Goal: Task Accomplishment & Management: Use online tool/utility

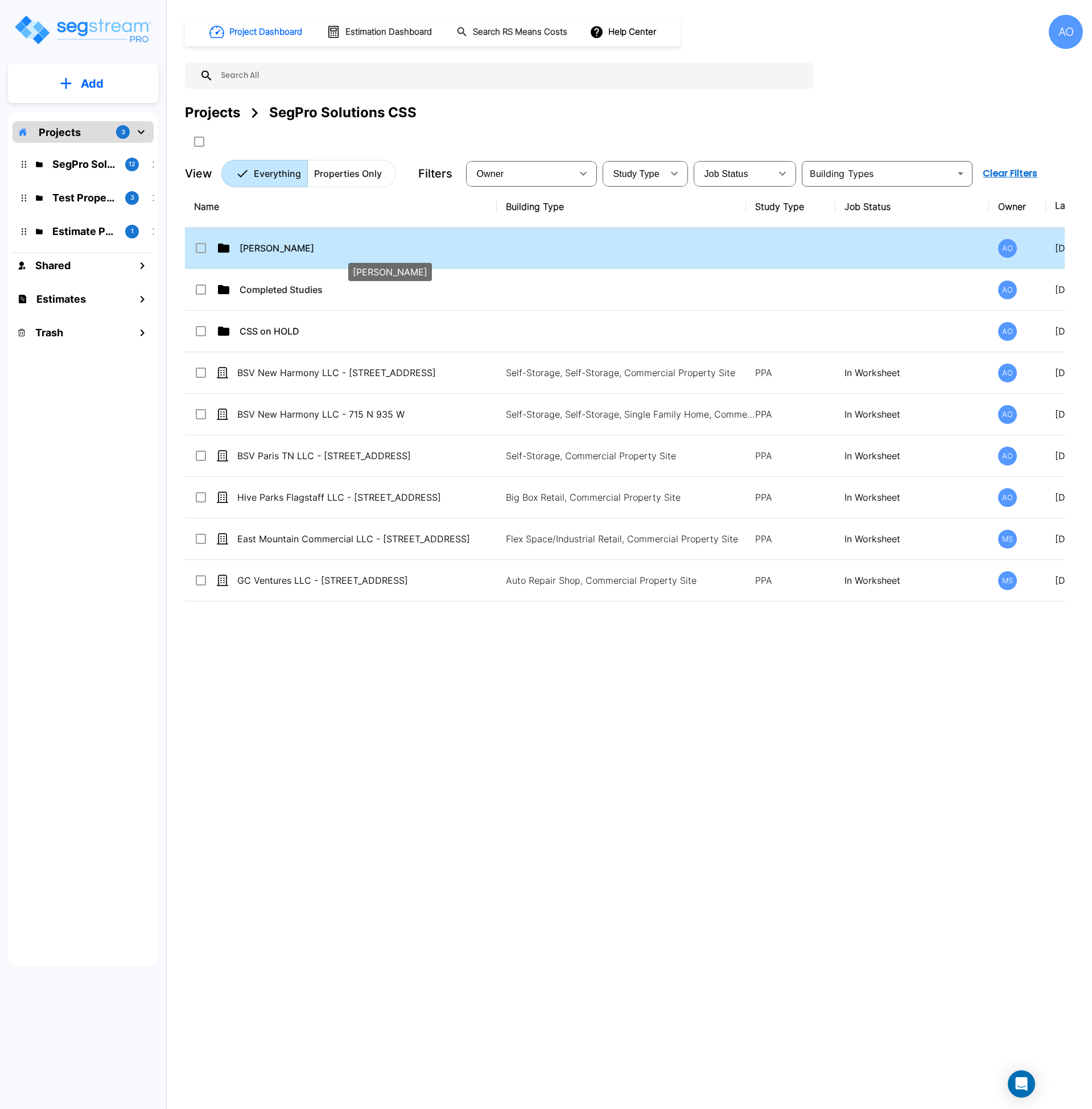
click at [272, 242] on p "Anjalie" at bounding box center [367, 248] width 255 height 13
checkbox input "true"
click at [272, 242] on p "Anjalie" at bounding box center [367, 248] width 255 height 13
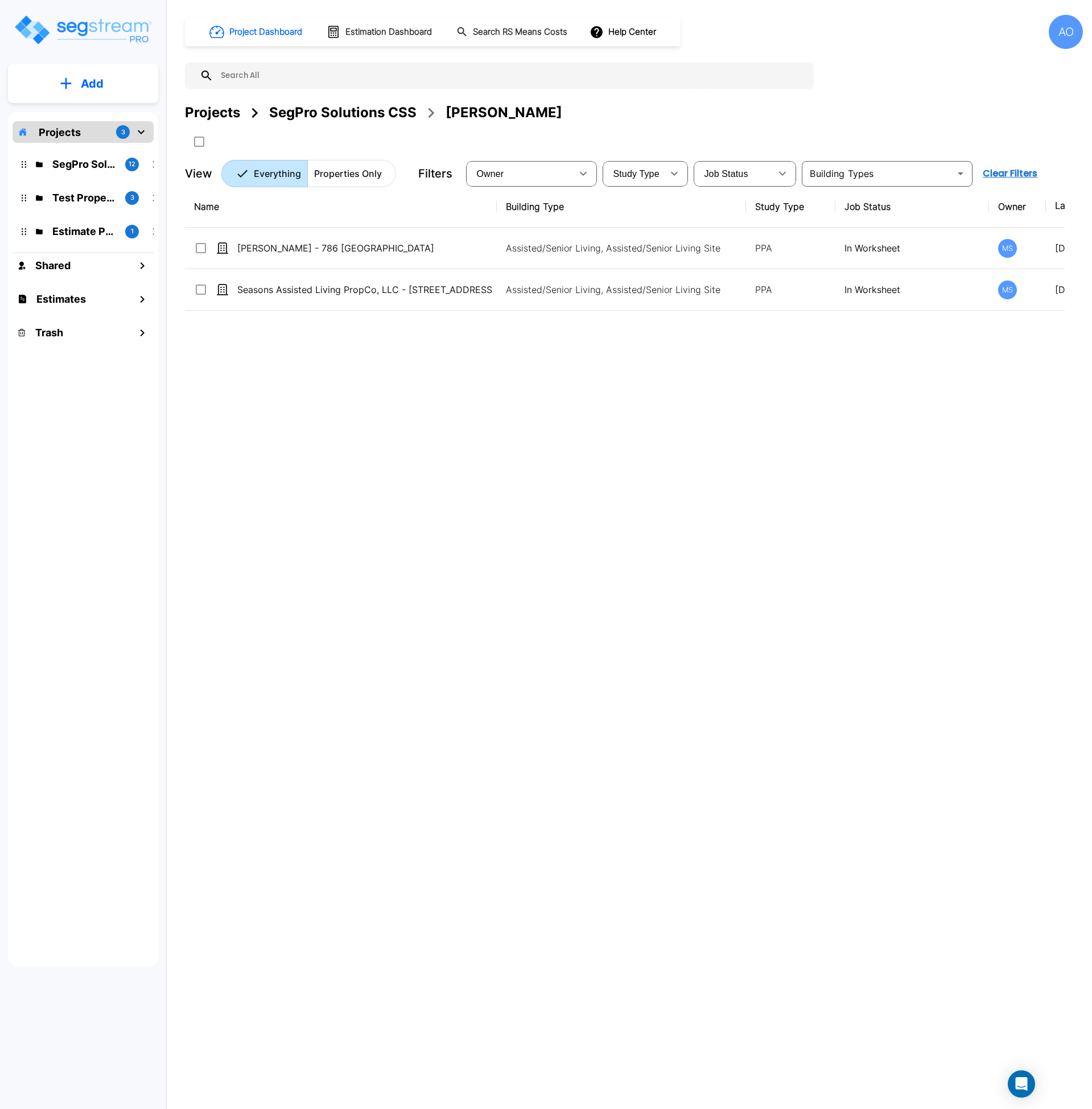
click at [296, 418] on div "Name Building Type Study Type Job Status Owner Last Modified Action Chase Linds…" at bounding box center [625, 529] width 880 height 687
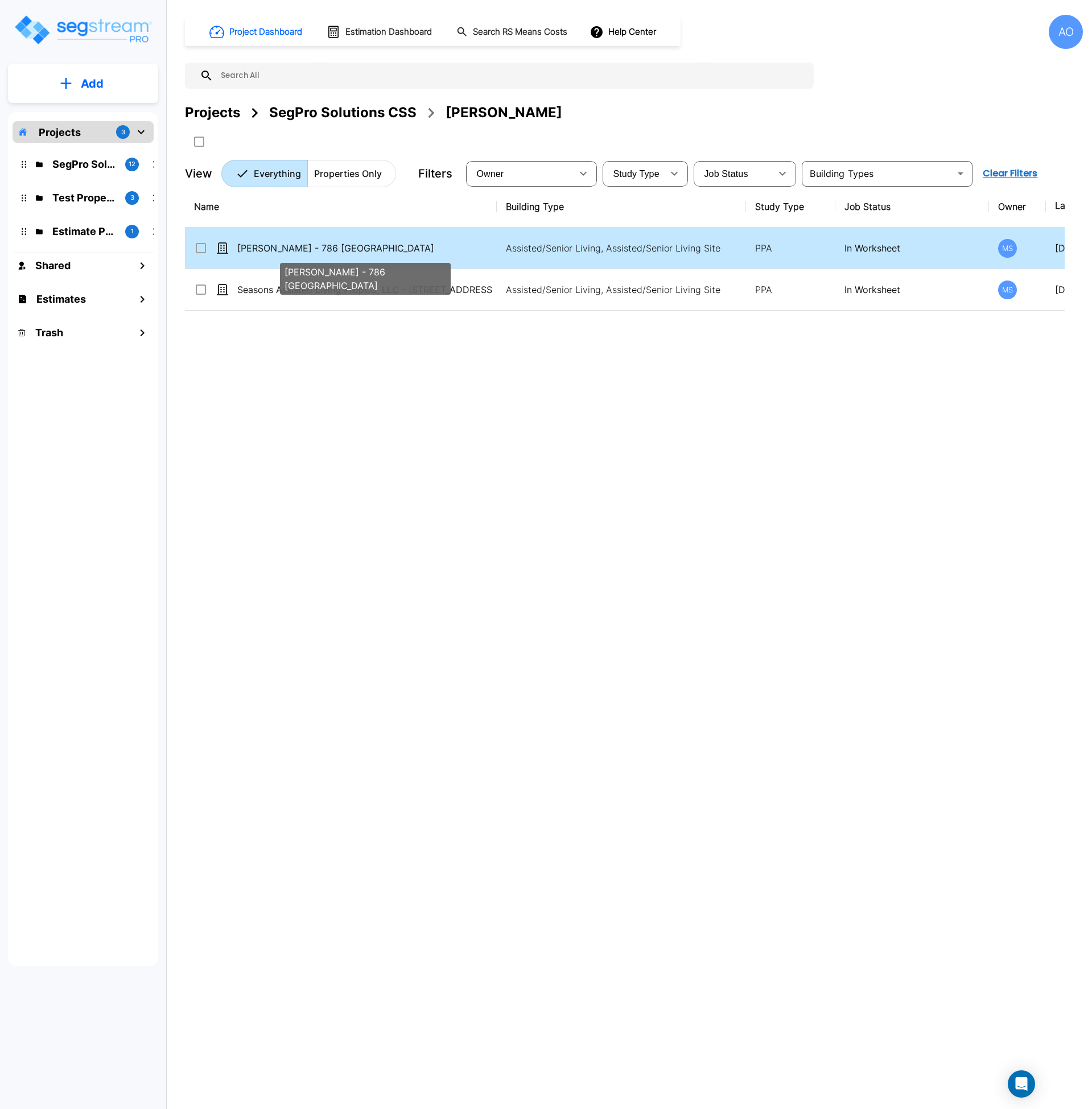
click at [328, 246] on p "[PERSON_NAME] - 786 [GEOGRAPHIC_DATA]" at bounding box center [365, 248] width 255 height 13
checkbox input "true"
click at [328, 246] on p "[PERSON_NAME] - 786 [GEOGRAPHIC_DATA]" at bounding box center [365, 248] width 255 height 13
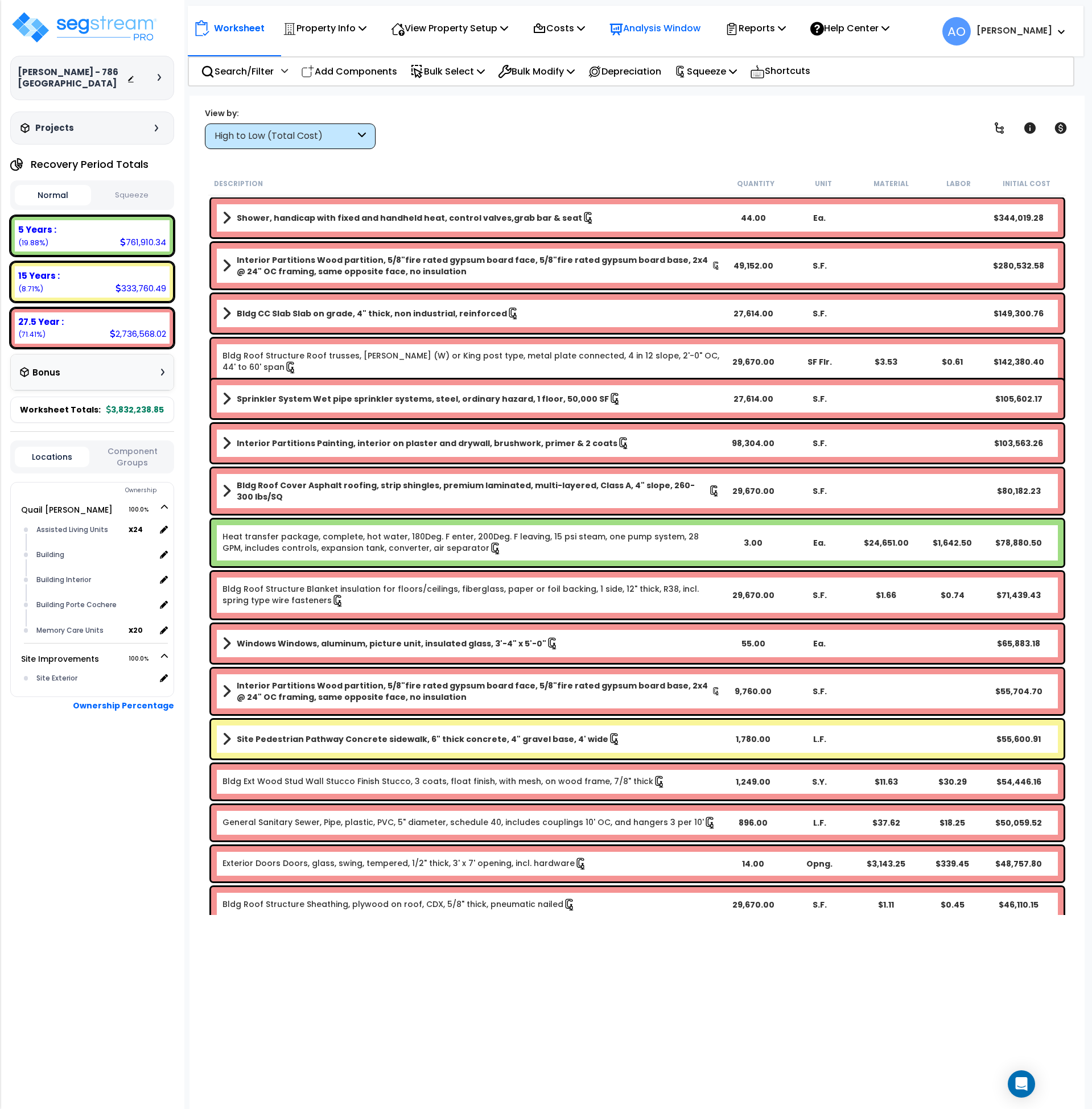
click at [623, 26] on icon at bounding box center [616, 30] width 13 height 12
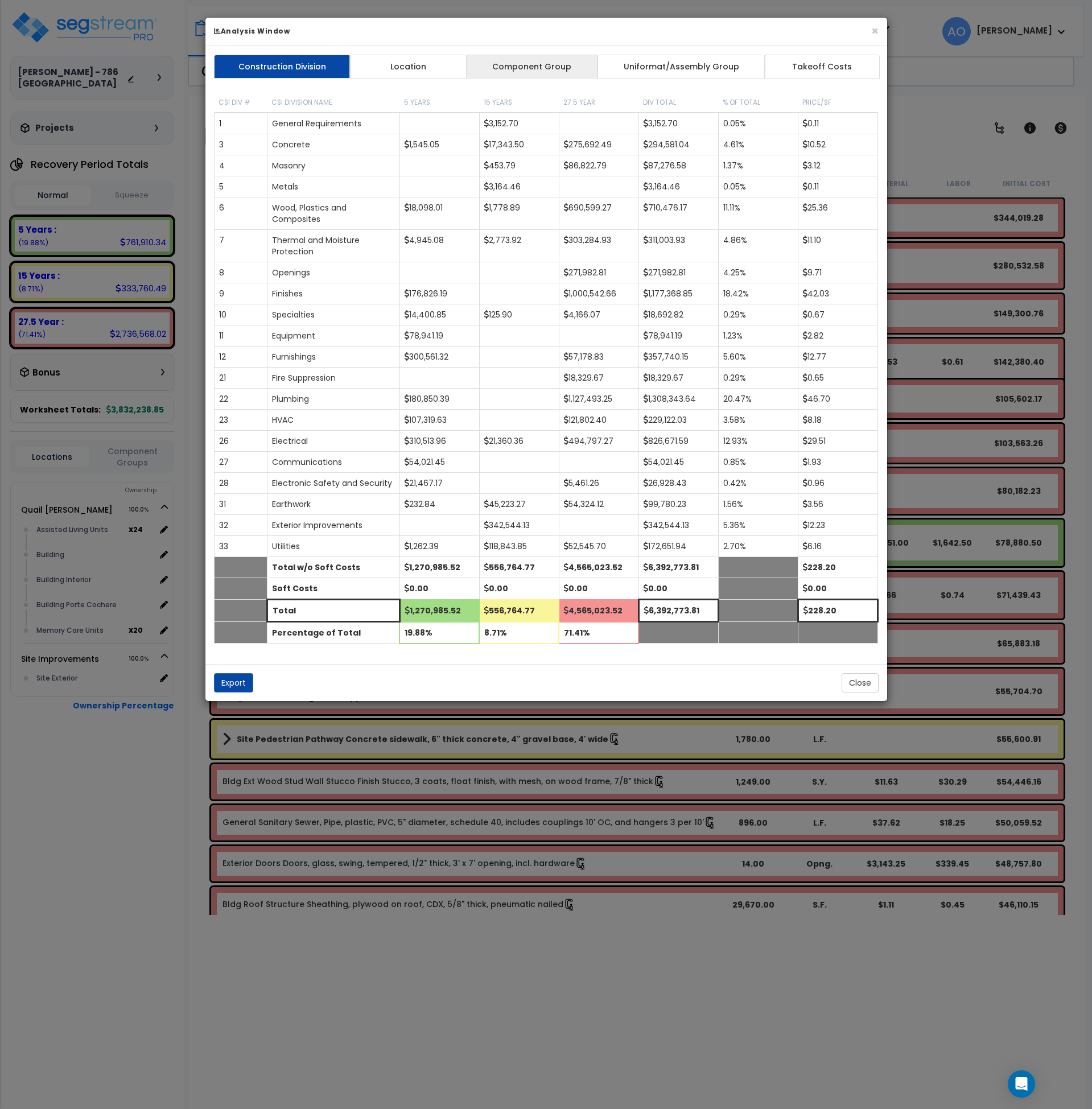
click at [539, 63] on link "Component Group" at bounding box center [532, 66] width 132 height 24
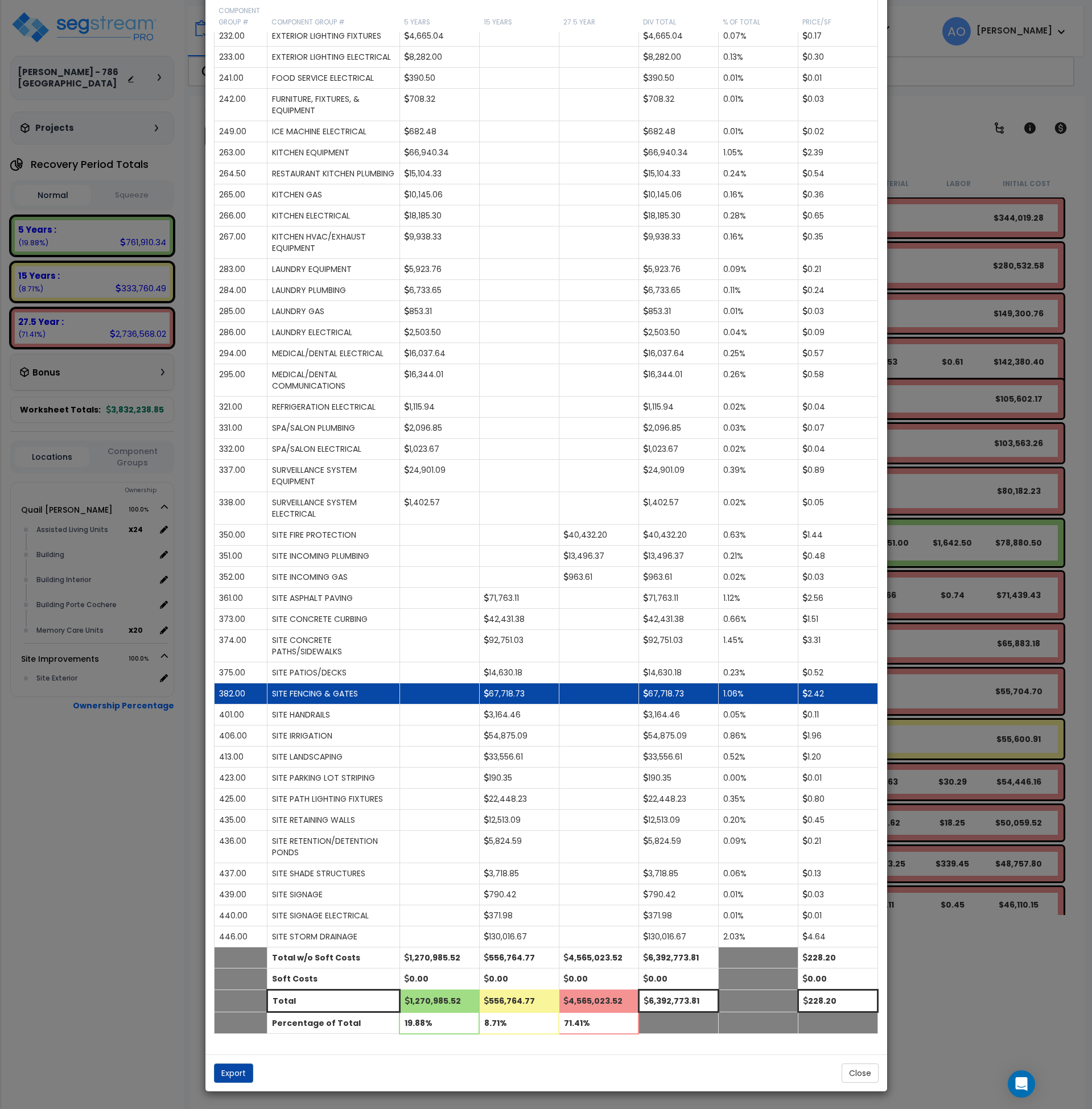
scroll to position [1913, 0]
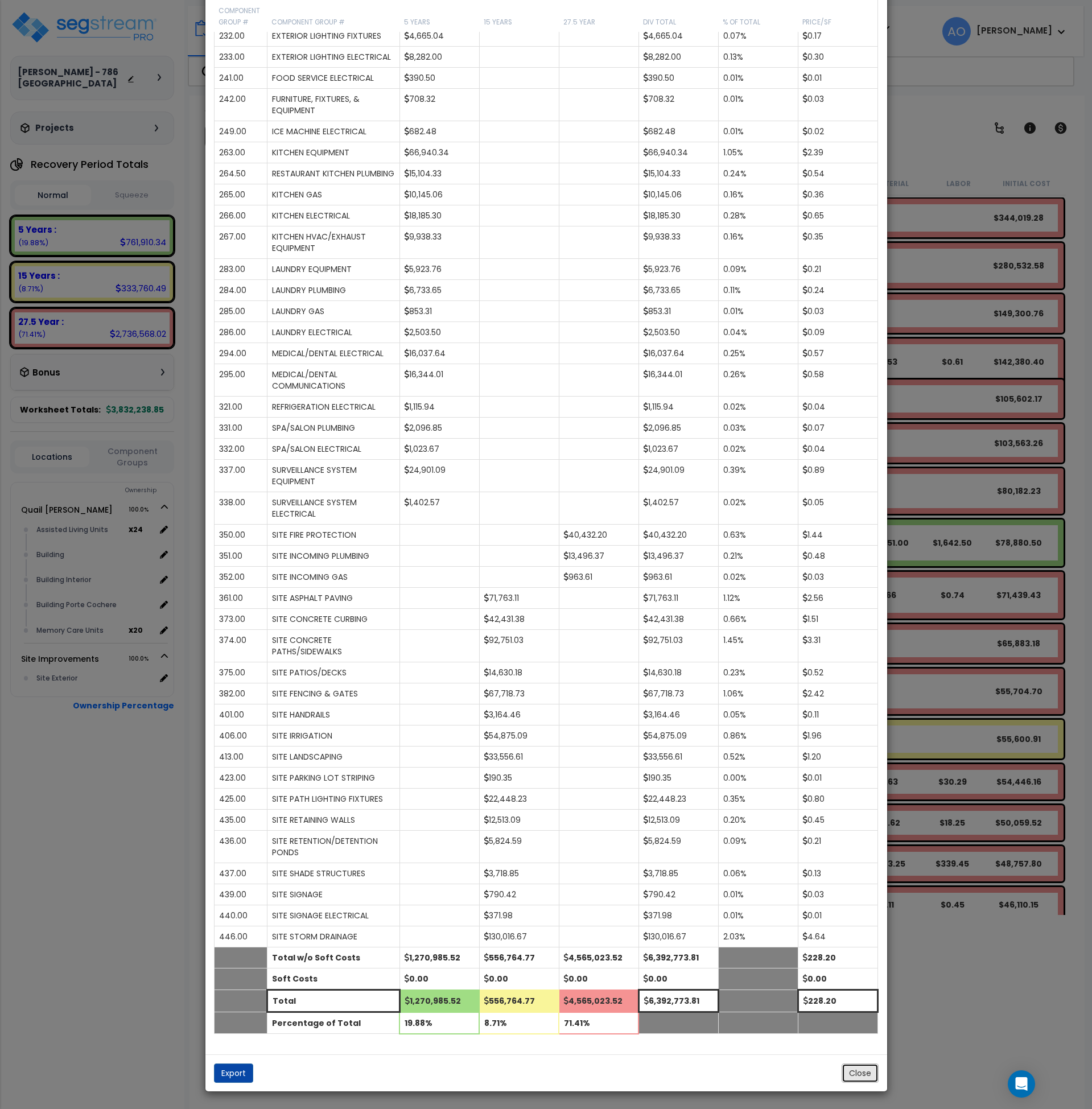
click at [864, 1078] on button "Close" at bounding box center [860, 1072] width 37 height 19
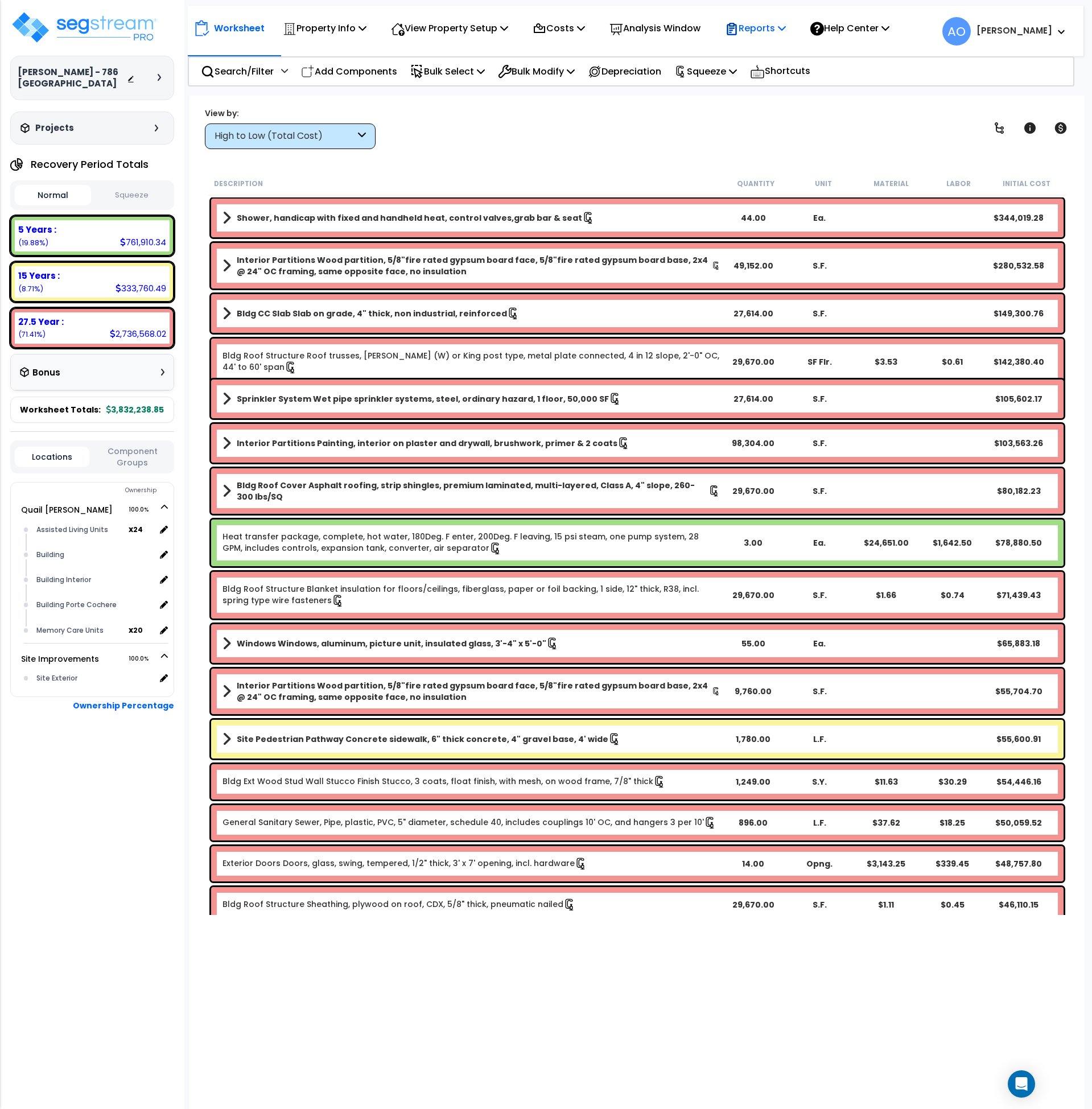
drag, startPoint x: 730, startPoint y: 29, endPoint x: 739, endPoint y: 31, distance: 9.2
click at [736, 31] on div "Worksheet Property Info Property Setup Add Property Unit Template property Clon…" at bounding box center [544, 28] width 702 height 27
click at [737, 30] on icon at bounding box center [732, 29] width 10 height 12
click at [785, 84] on link "Manage Report Images" at bounding box center [776, 77] width 113 height 23
click at [276, 137] on div "High to Low (Total Cost)" at bounding box center [285, 136] width 140 height 13
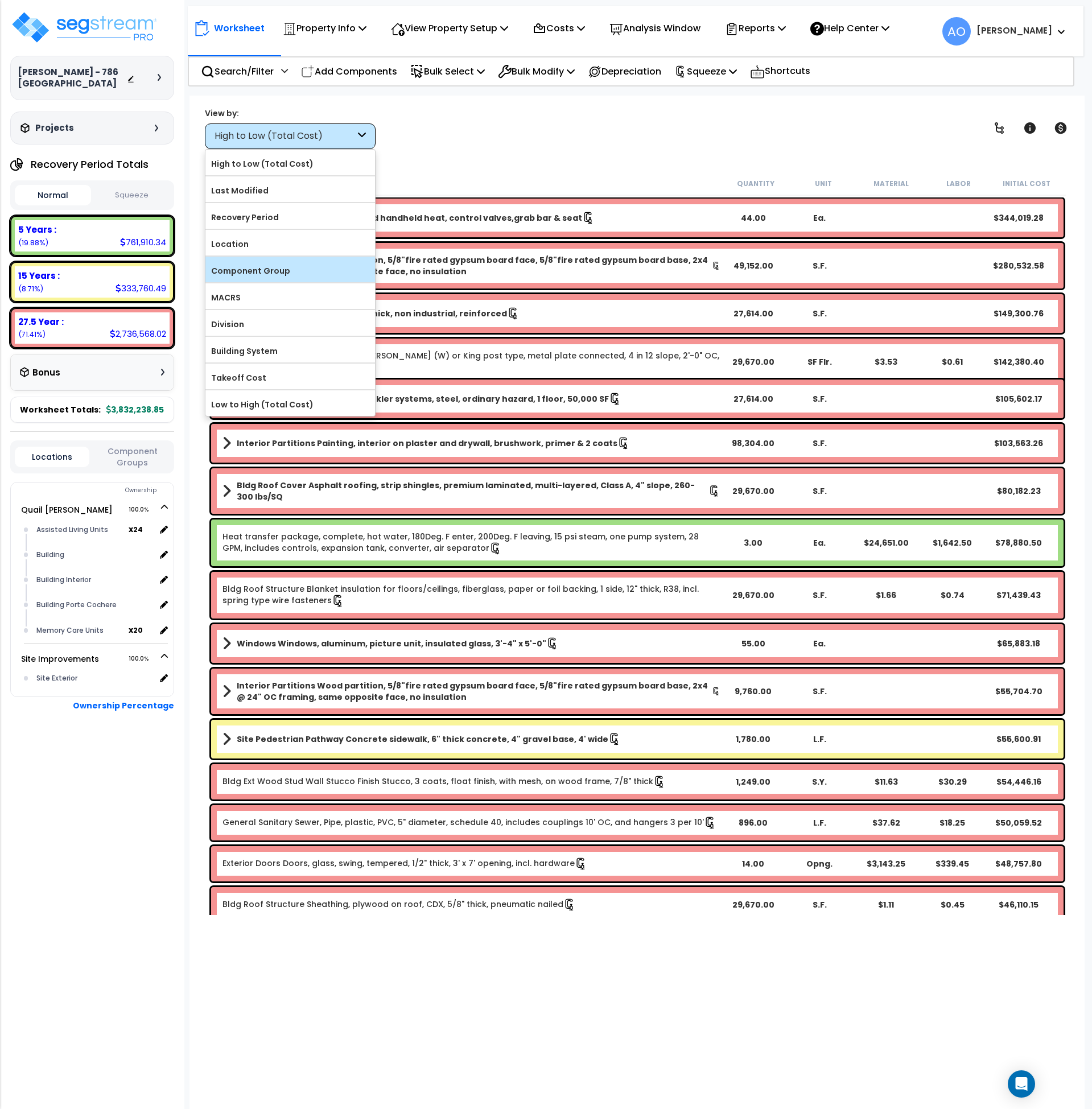
click at [283, 272] on label "Component Group" at bounding box center [290, 271] width 169 height 17
click at [0, 0] on input "Component Group" at bounding box center [0, 0] width 0 height 0
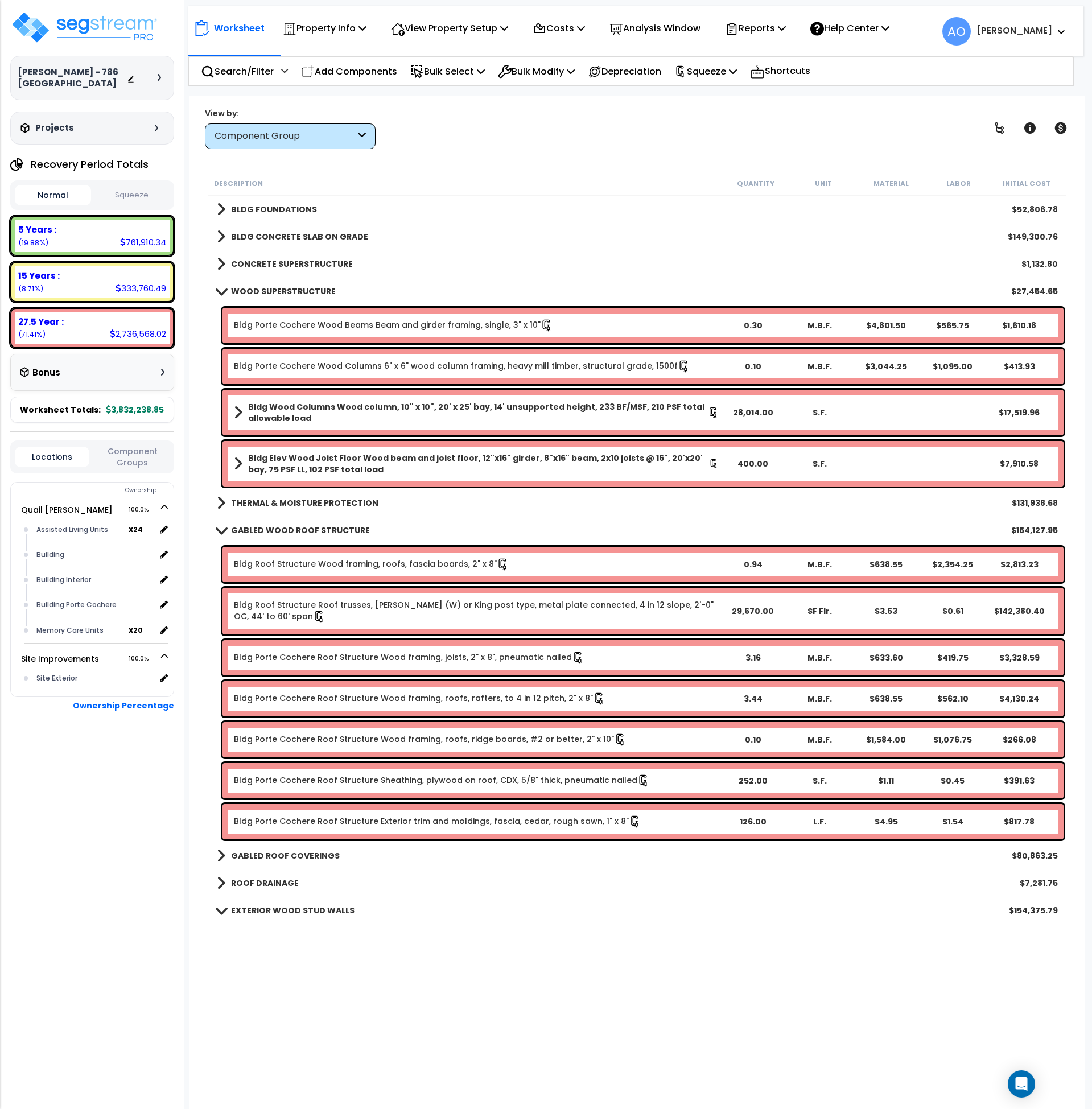
click at [310, 295] on b "WOOD SUPERSTRUCTURE" at bounding box center [283, 292] width 105 height 12
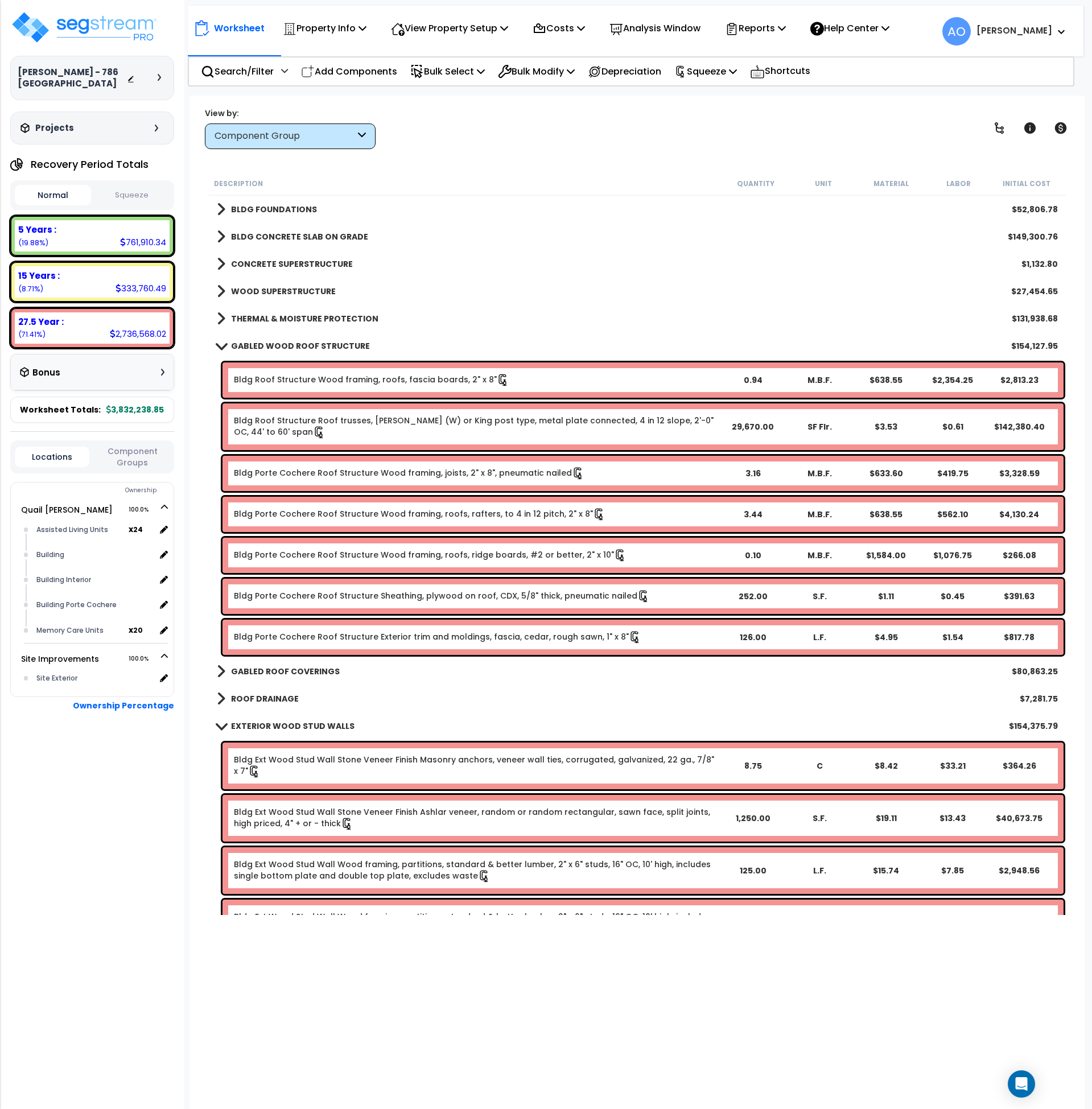
click at [295, 346] on b "GABLED WOOD ROOF STRUCTURE" at bounding box center [300, 346] width 139 height 12
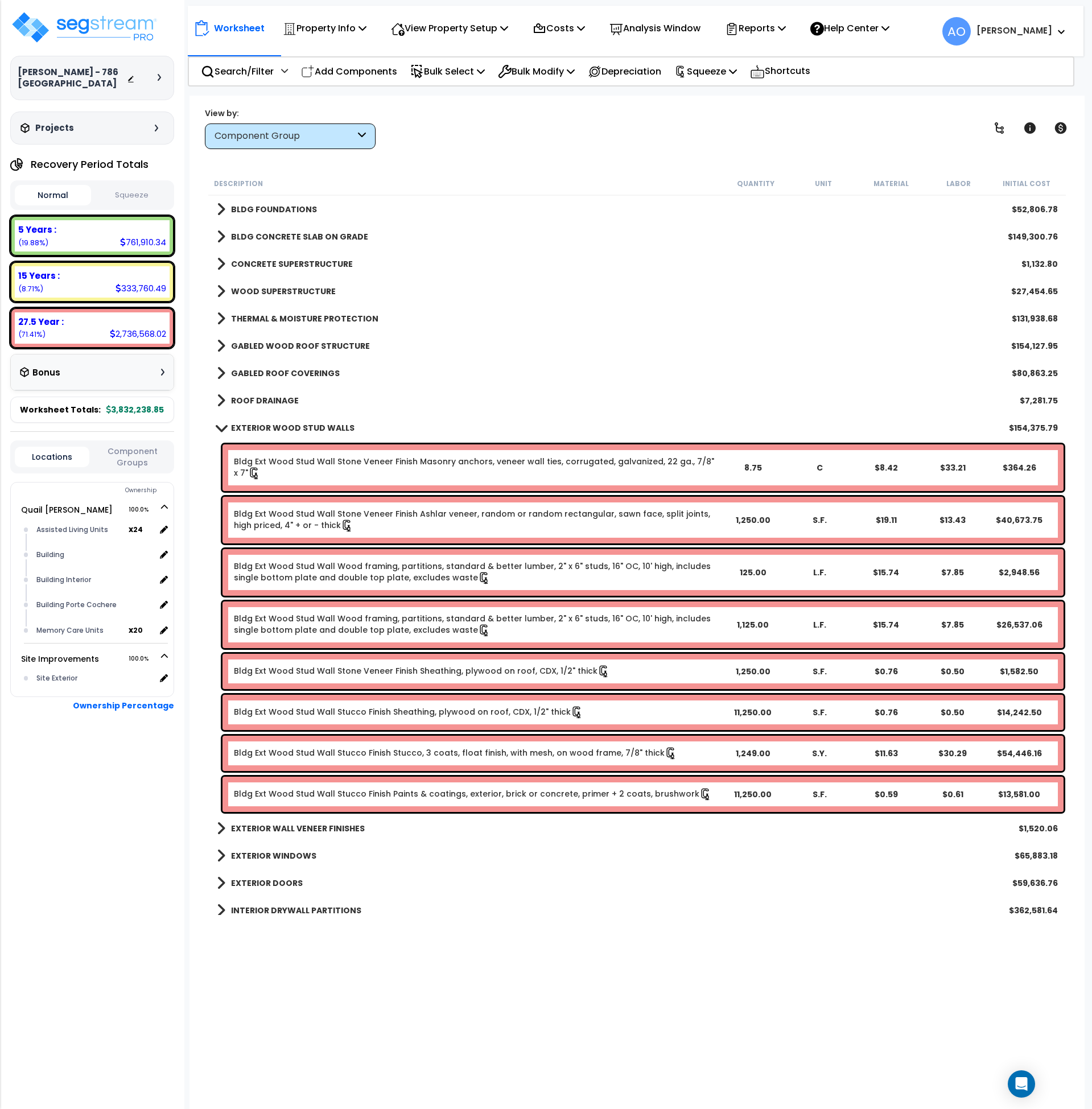
click at [290, 428] on b "EXTERIOR WOOD STUD WALLS" at bounding box center [293, 428] width 123 height 12
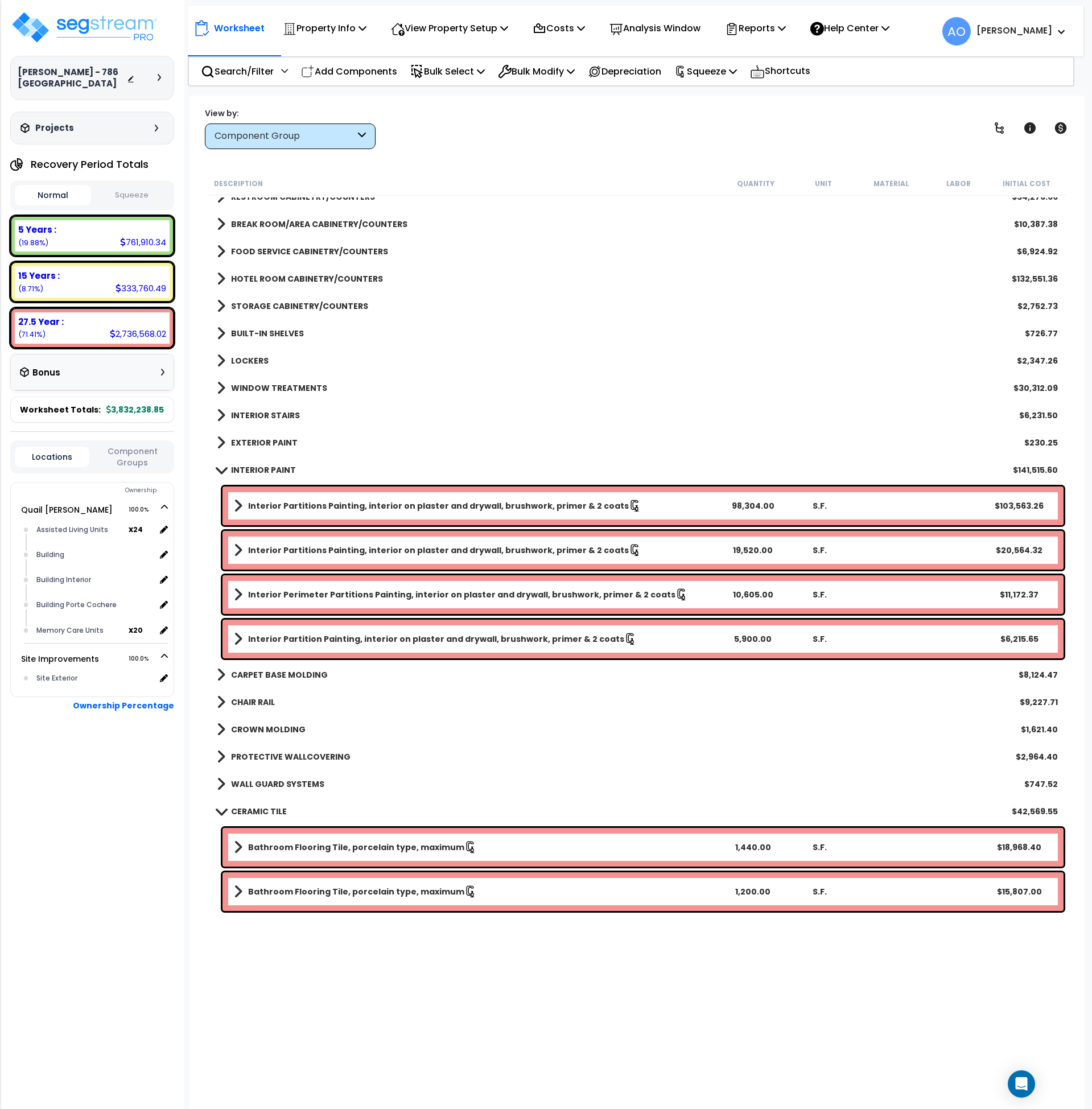
click at [269, 467] on b "INTERIOR PAINT" at bounding box center [263, 470] width 65 height 12
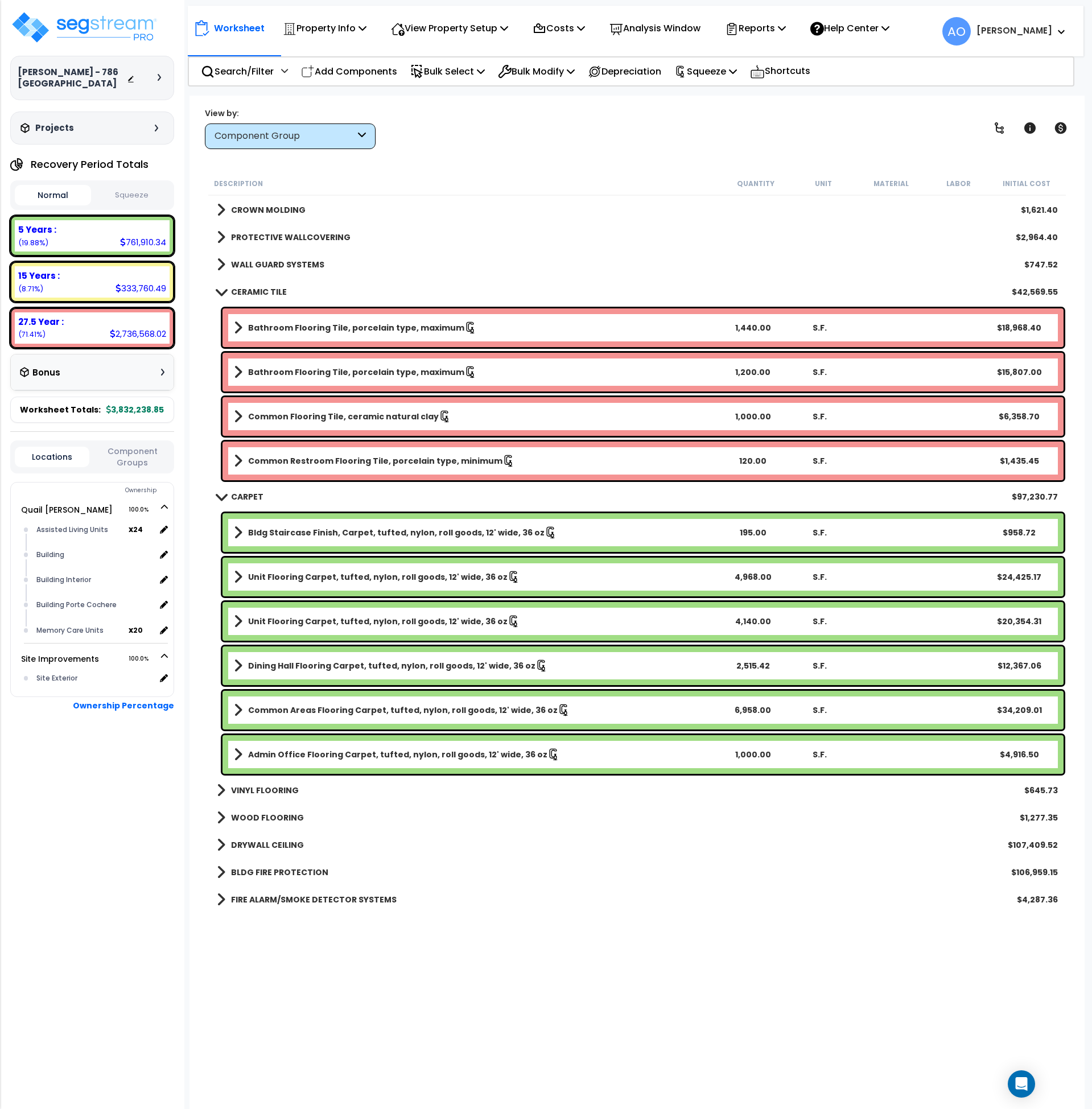
scroll to position [765, 0]
click at [244, 488] on link "CARPET" at bounding box center [240, 496] width 47 height 16
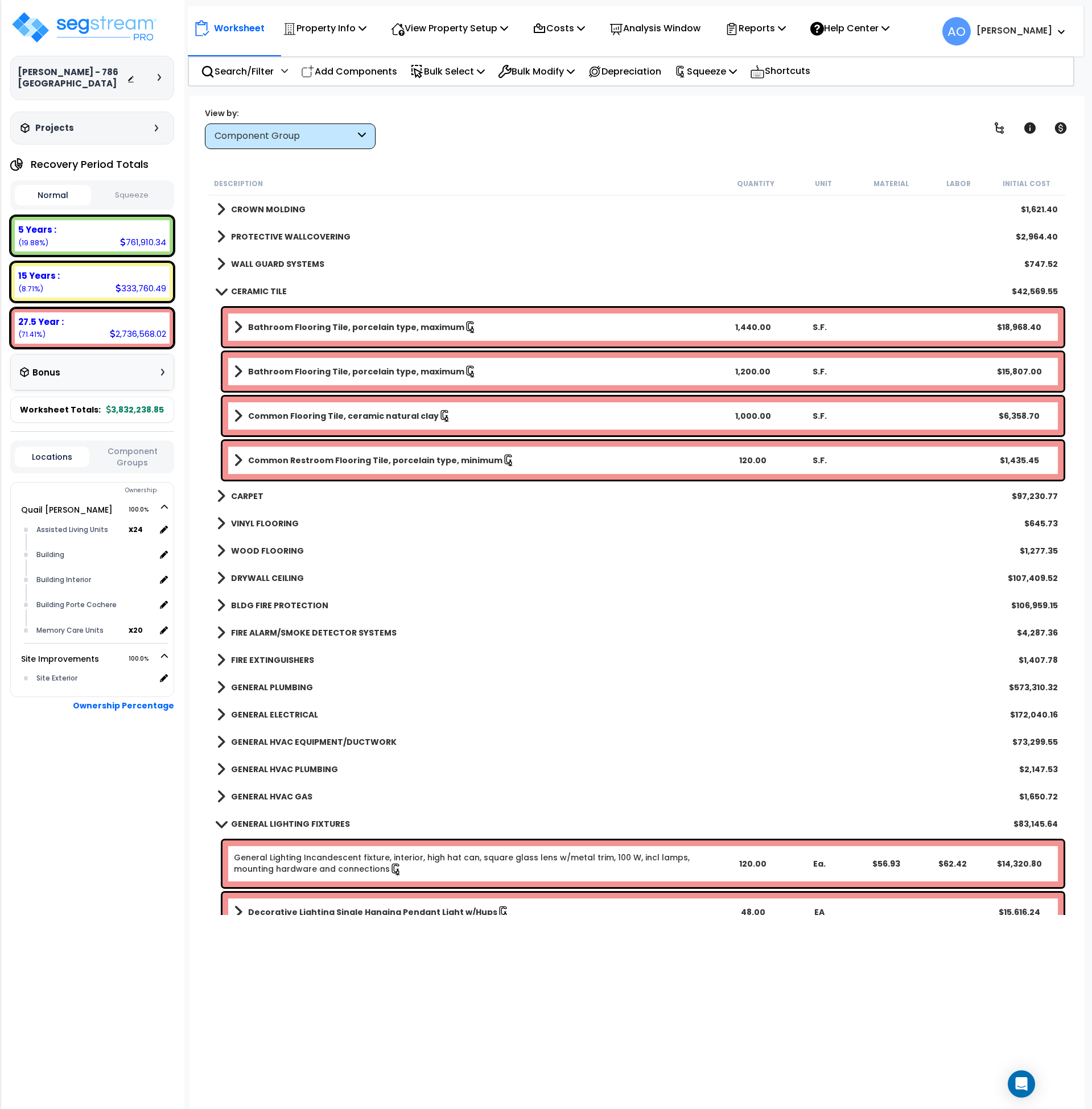
click at [265, 521] on b "VINYL FLOORING" at bounding box center [265, 524] width 68 height 12
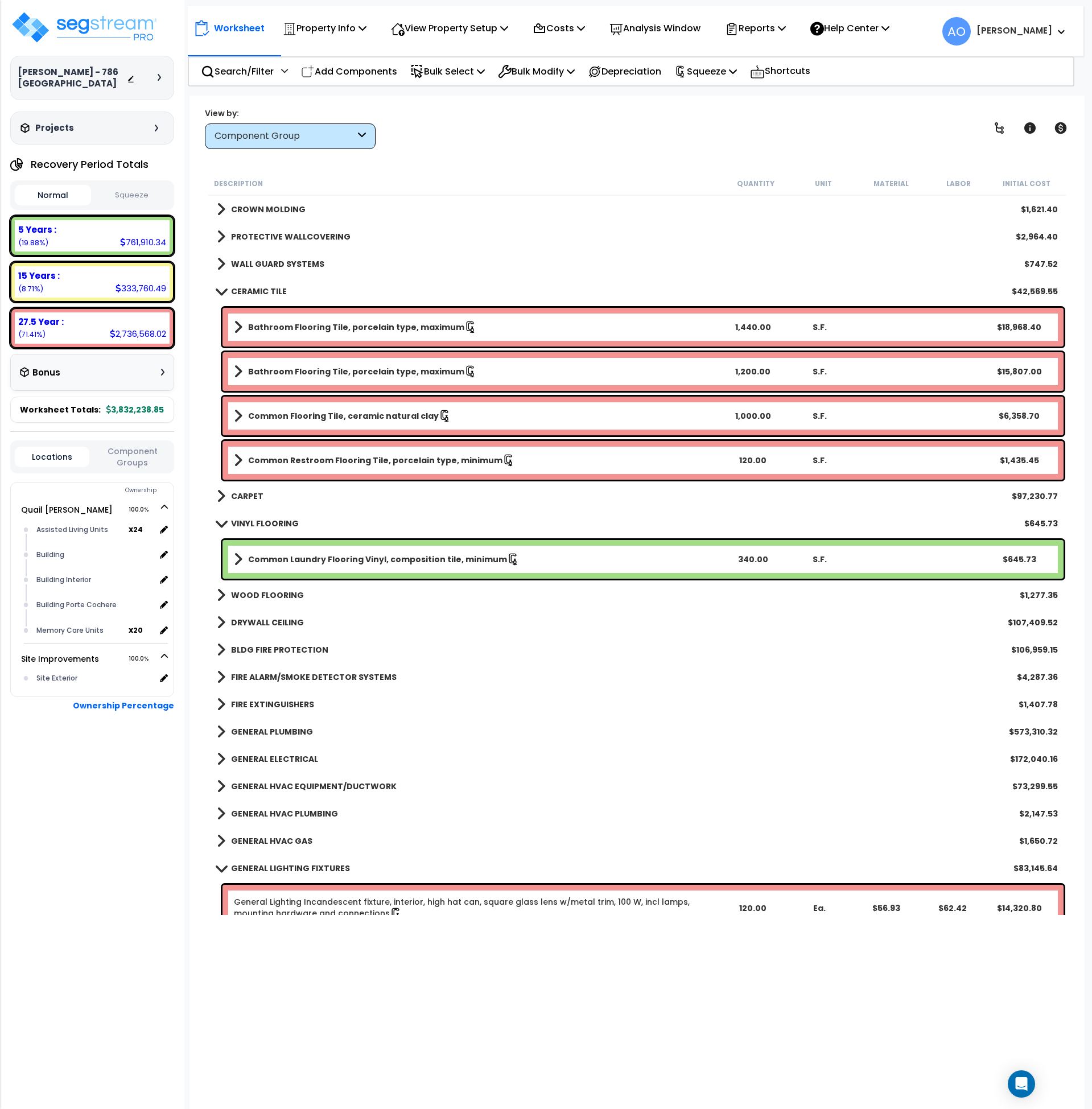
click at [265, 521] on b "VINYL FLOORING" at bounding box center [265, 524] width 68 height 12
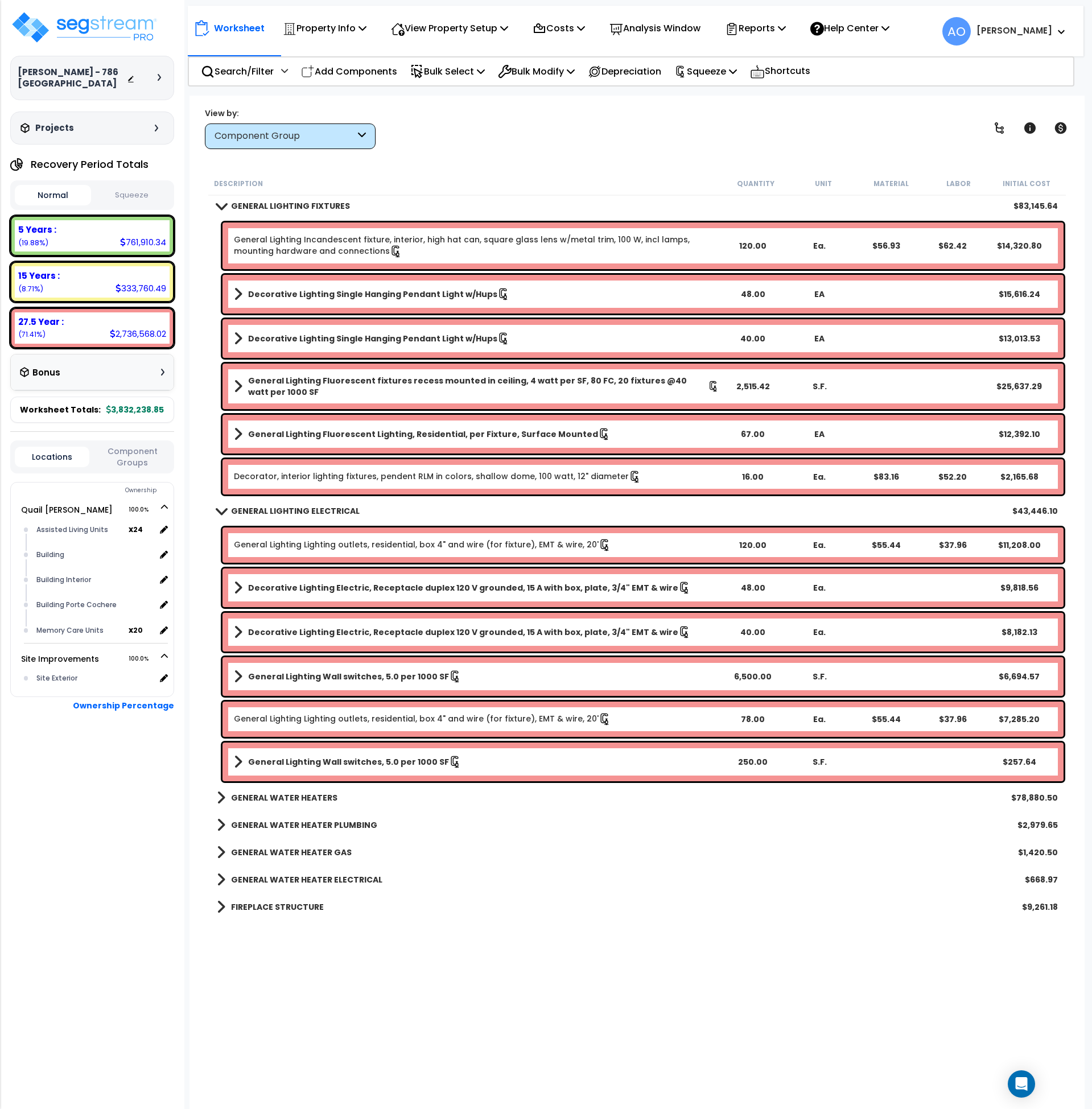
scroll to position [1382, 0]
click at [305, 508] on b "GENERAL LIGHTING ELECTRICAL" at bounding box center [295, 511] width 129 height 12
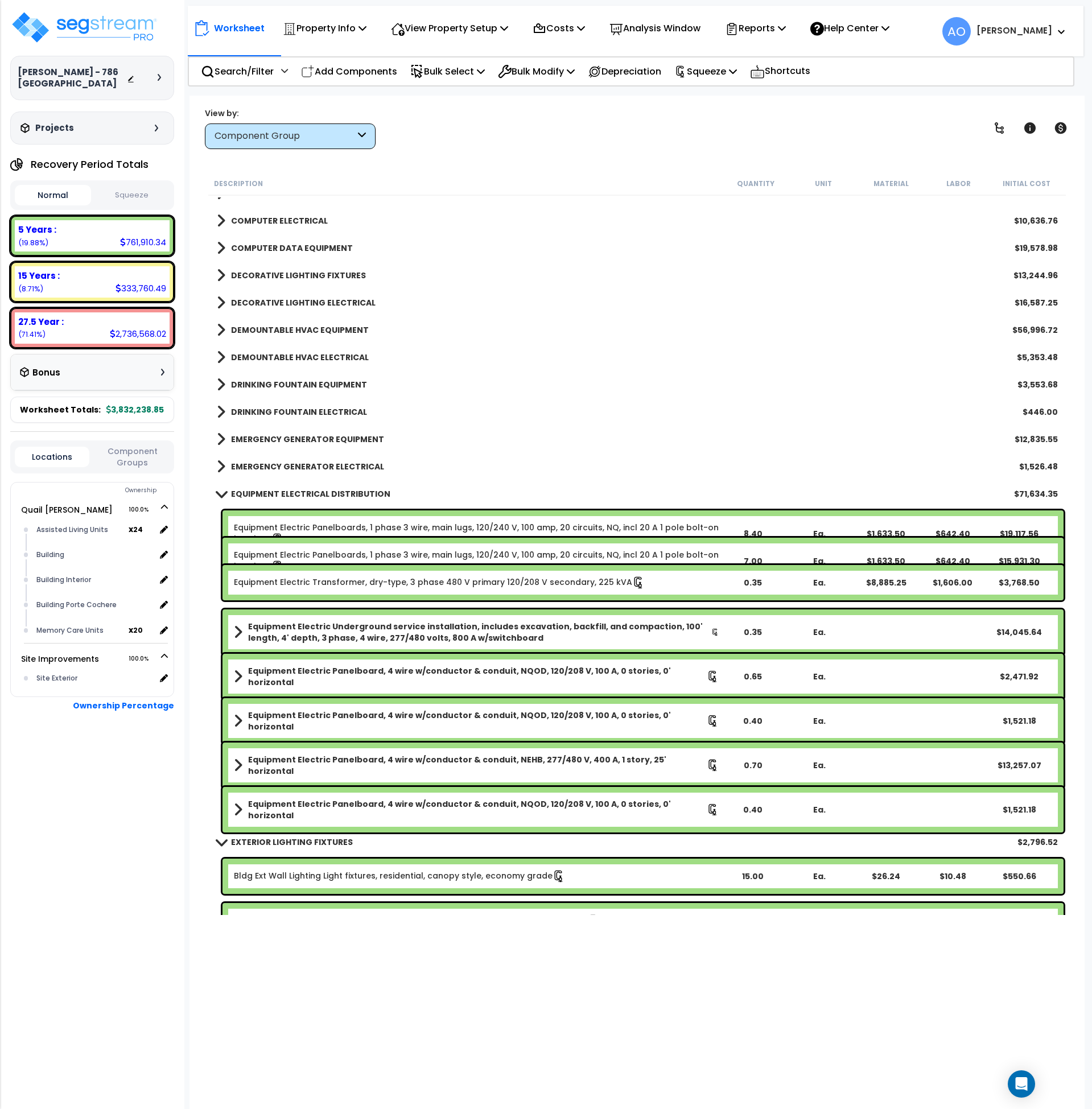
scroll to position [2137, 0]
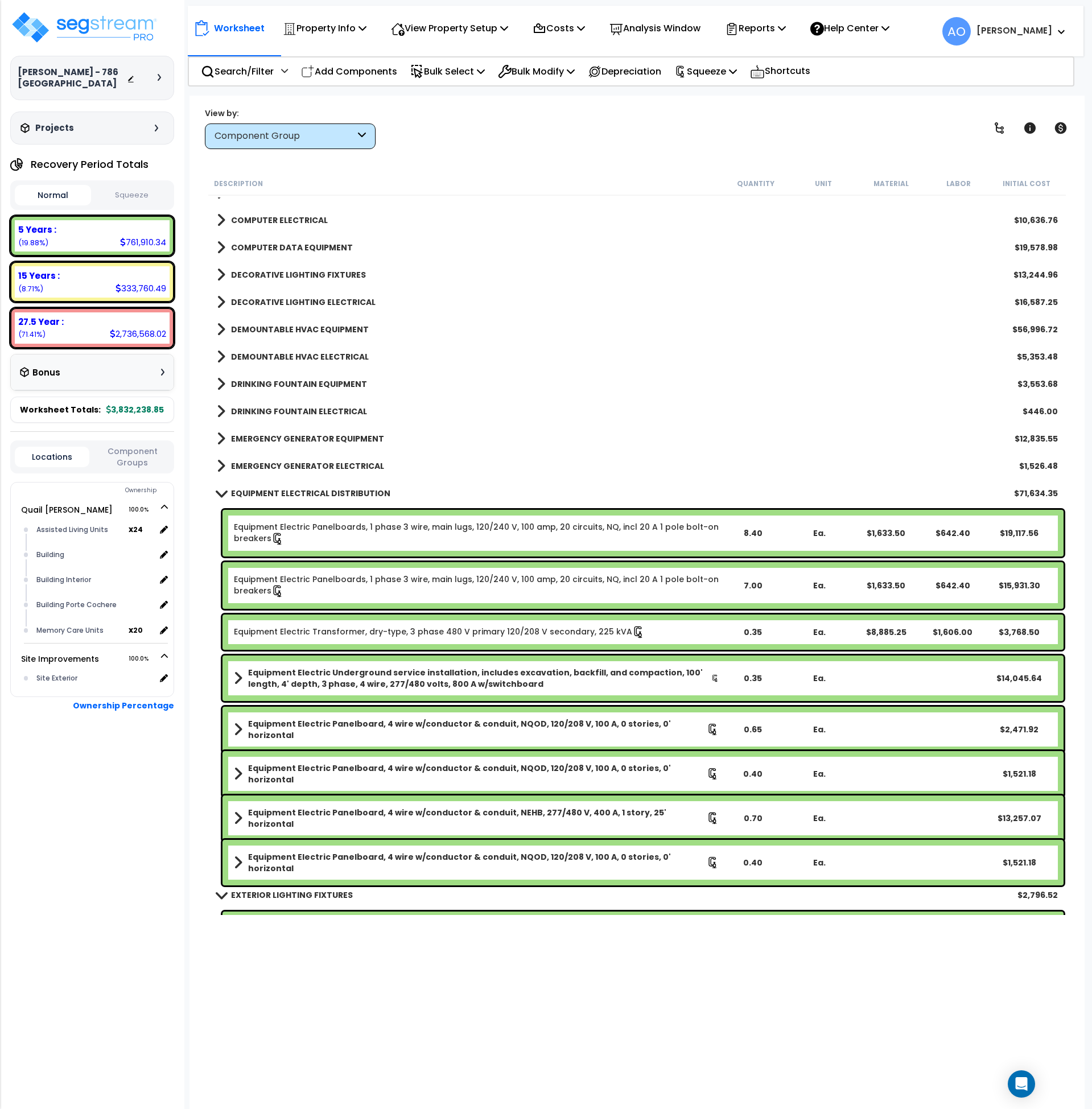
click at [353, 490] on b "EQUIPMENT ELECTRICAL DISTRIBUTION" at bounding box center [311, 493] width 159 height 12
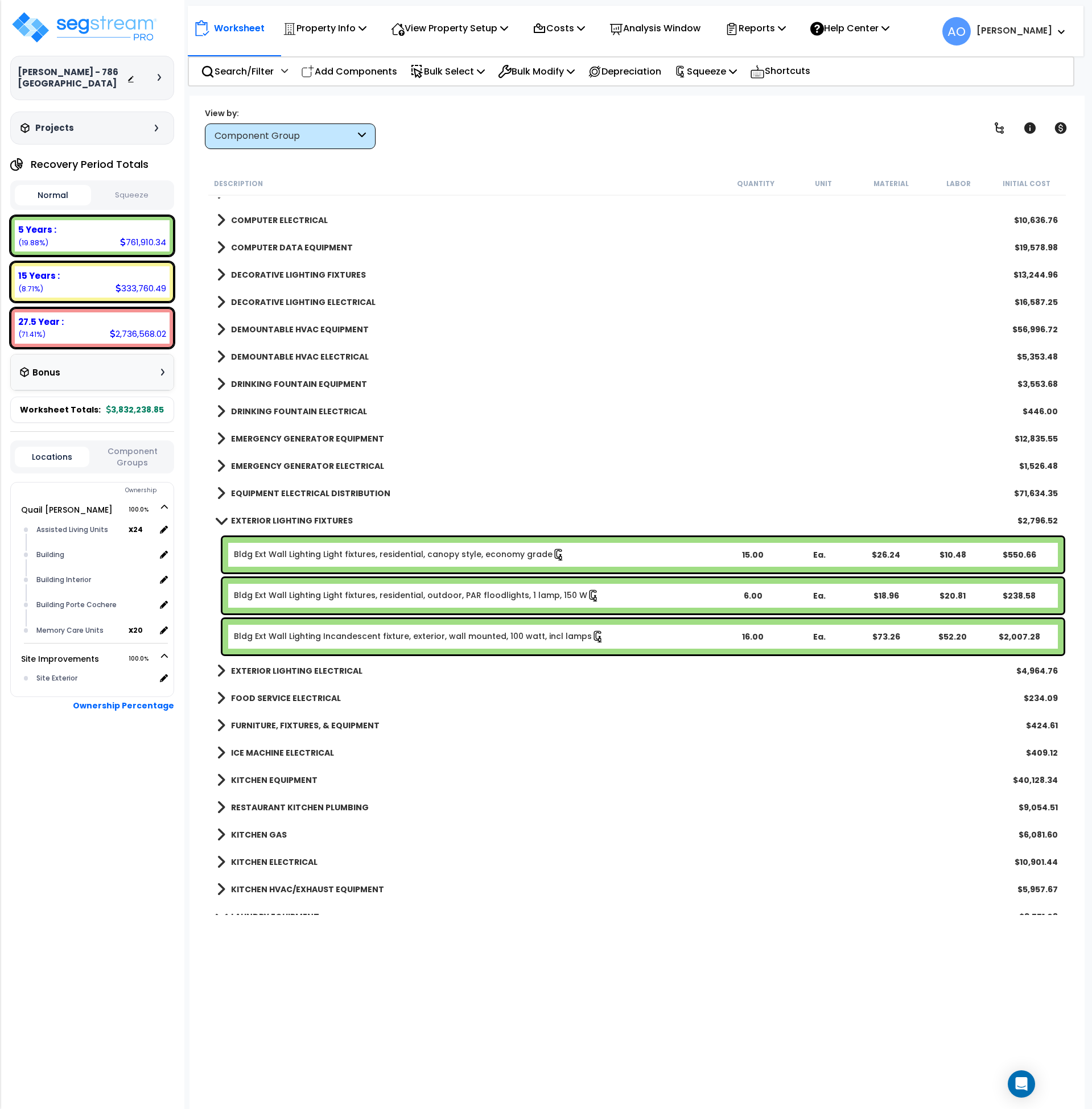
click at [344, 468] on b "EMERGENCY GENERATOR ELECTRICAL" at bounding box center [307, 466] width 153 height 12
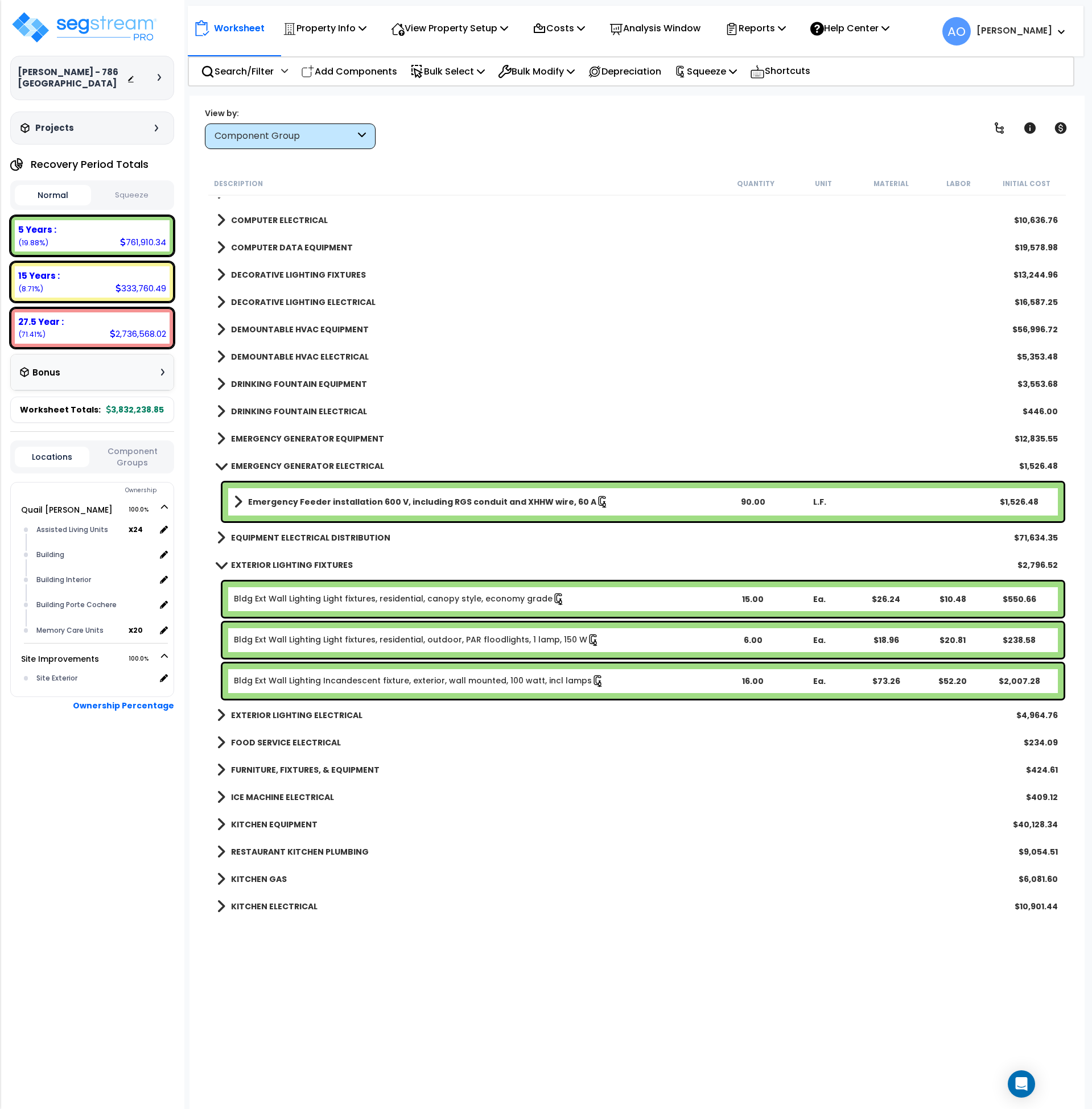
click at [342, 440] on b "EMERGENCY GENERATOR EQUIPMENT" at bounding box center [307, 439] width 153 height 12
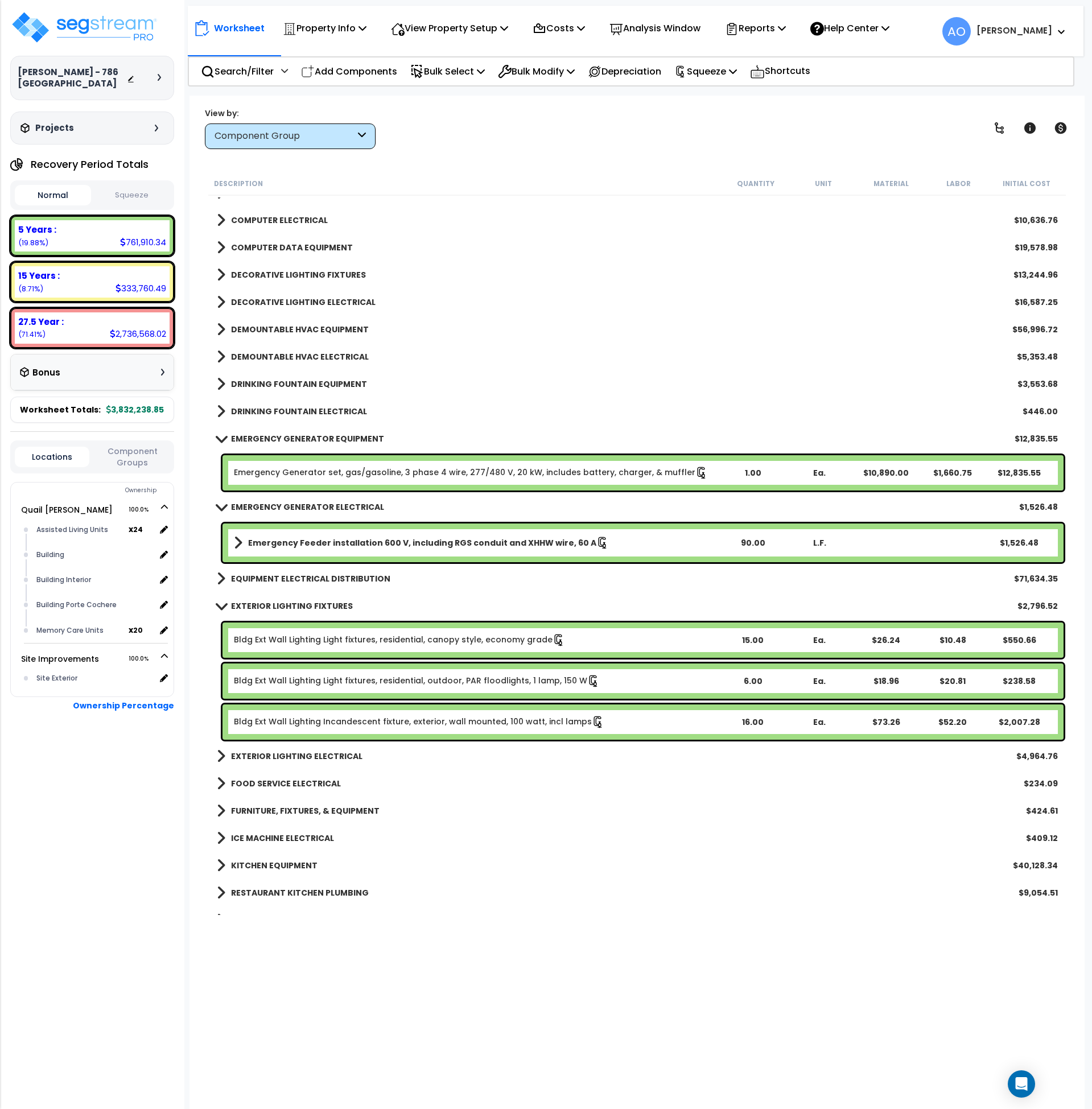
click at [342, 440] on b "EMERGENCY GENERATOR EQUIPMENT" at bounding box center [307, 439] width 153 height 12
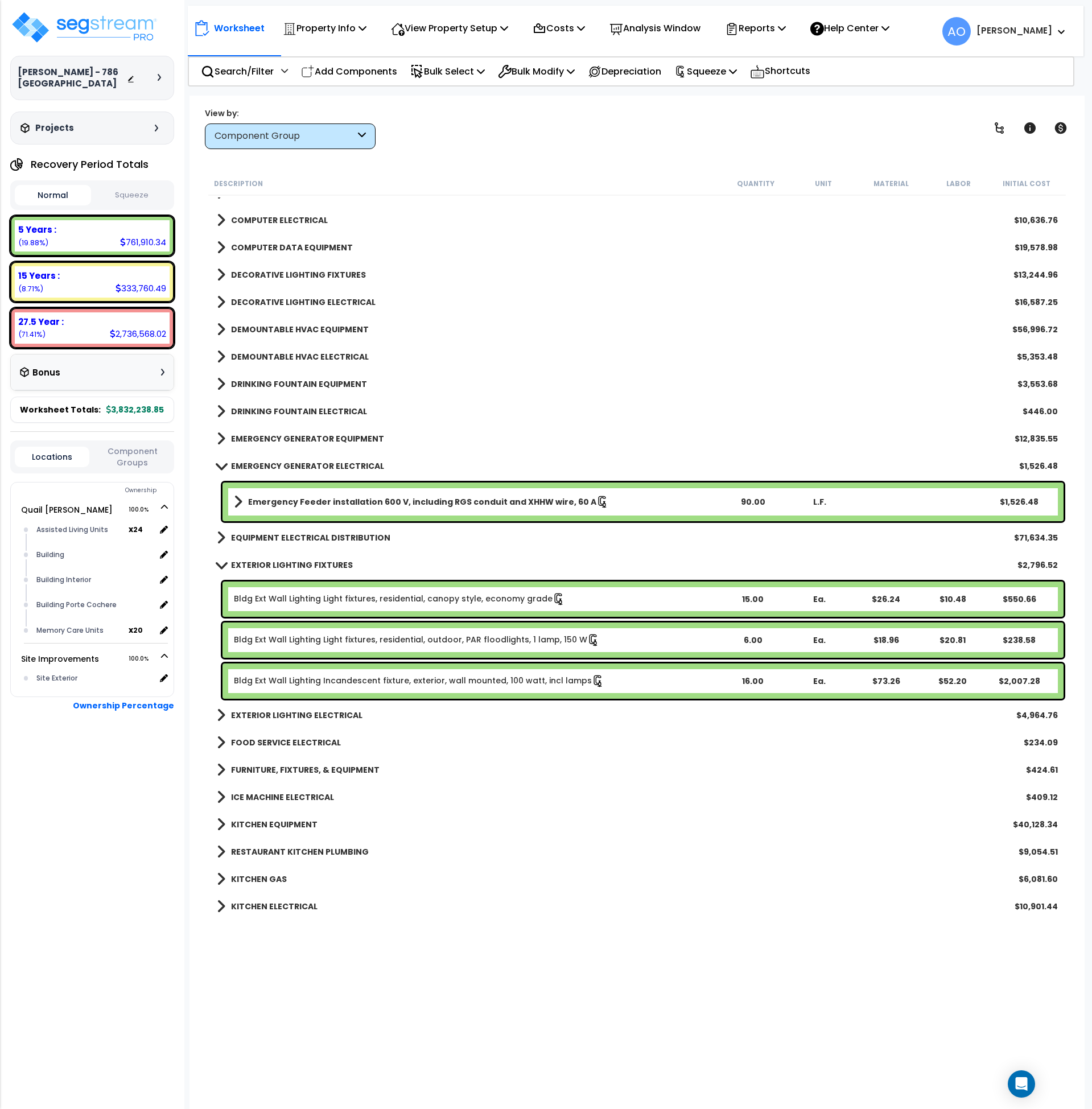
click at [340, 463] on b "EMERGENCY GENERATOR ELECTRICAL" at bounding box center [307, 466] width 153 height 12
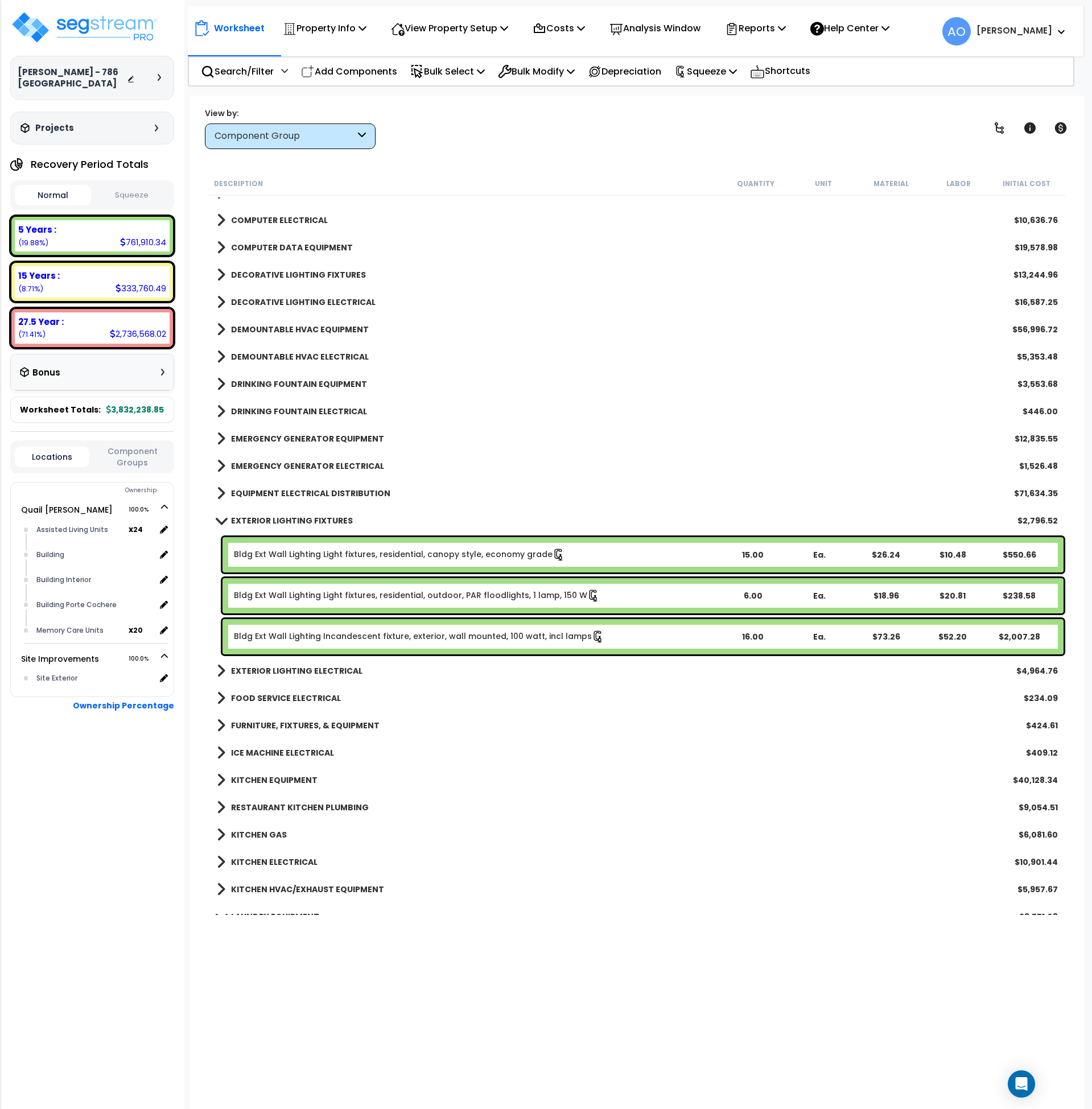
click at [320, 517] on b "EXTERIOR LIGHTING FIXTURES" at bounding box center [292, 521] width 122 height 12
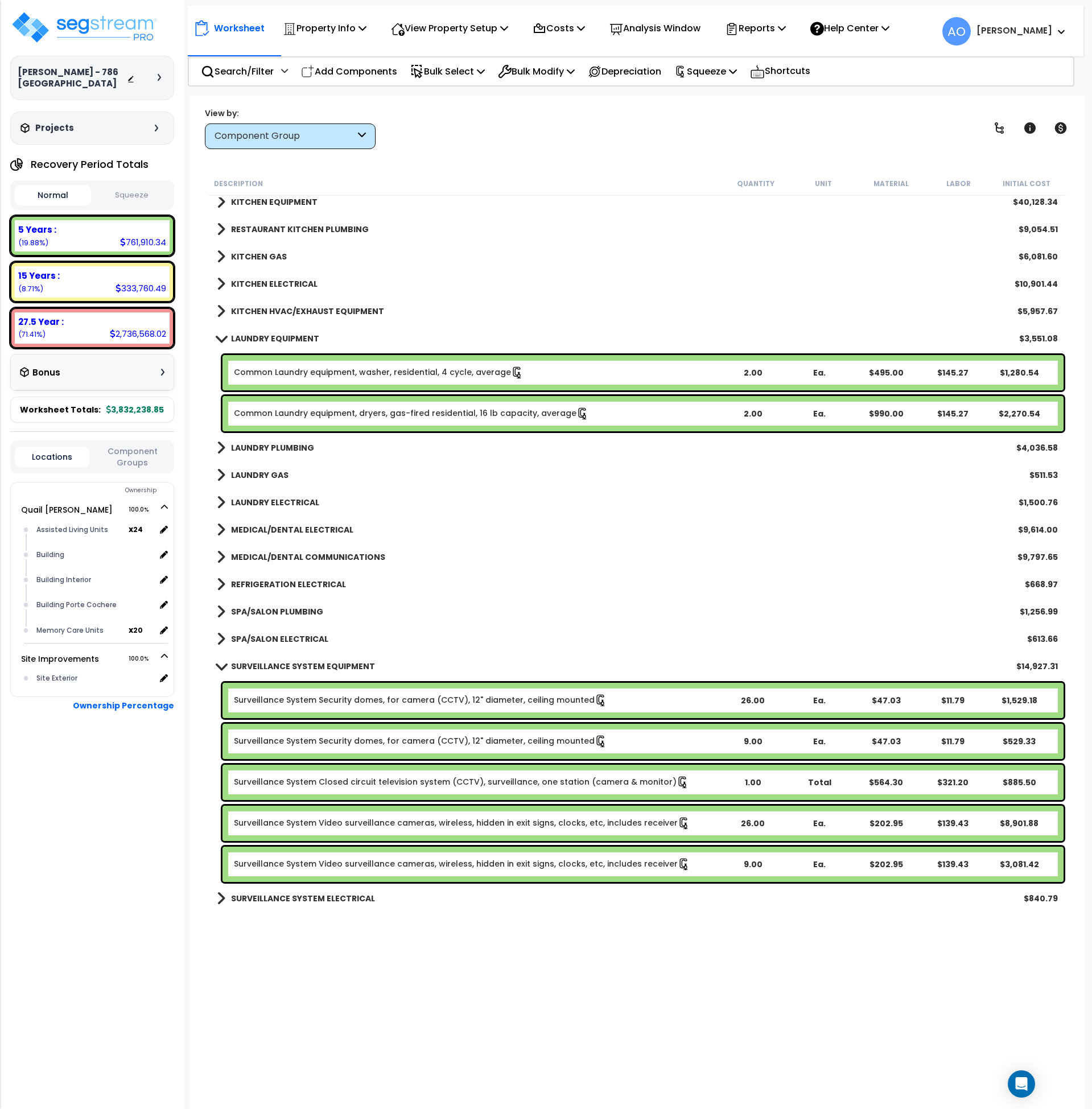
scroll to position [2593, 0]
click at [318, 667] on b "SURVEILLANCE SYSTEM EQUIPMENT" at bounding box center [303, 666] width 144 height 12
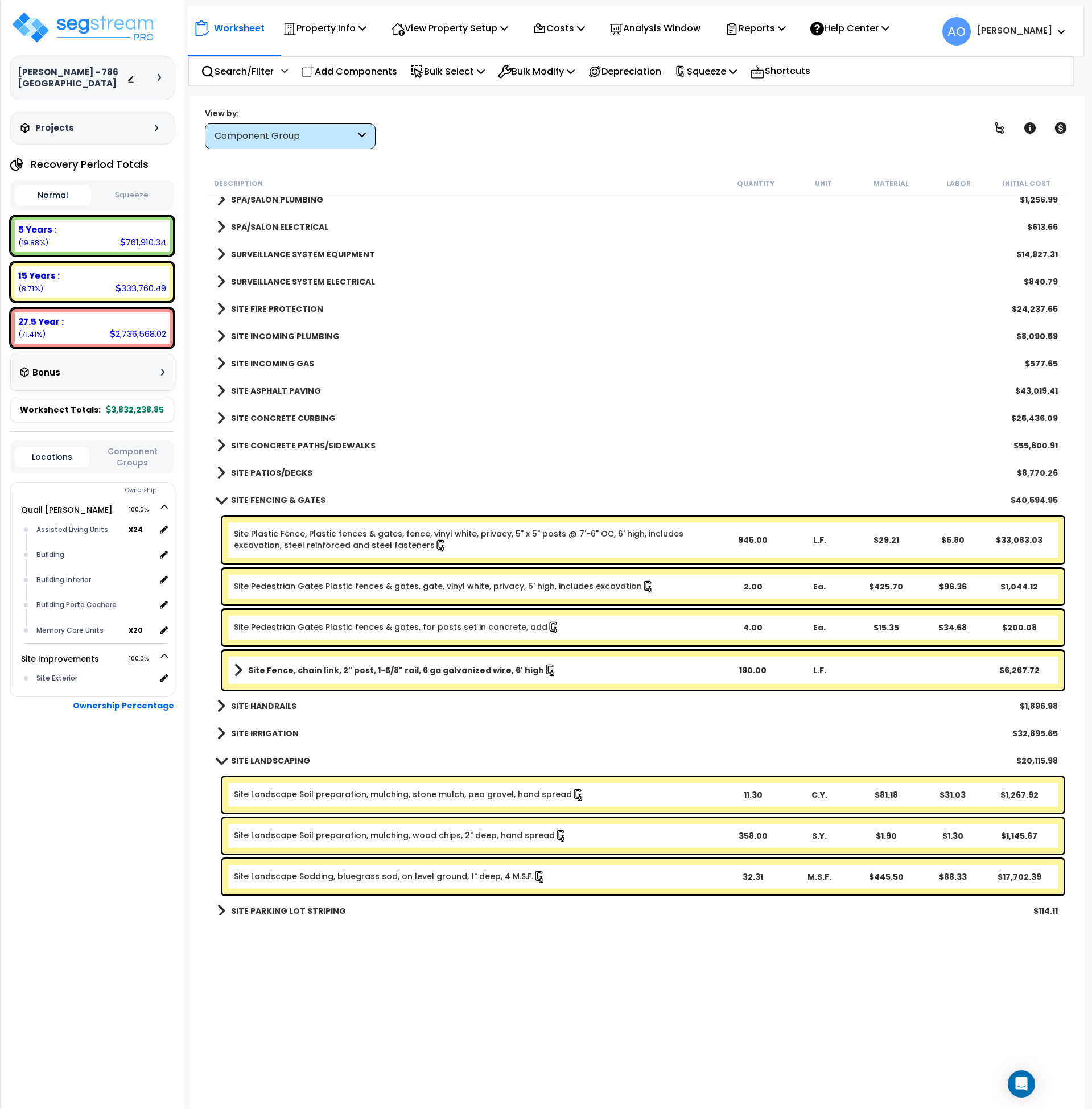
scroll to position [3005, 0]
click at [279, 497] on b "SITE FENCING & GATES" at bounding box center [278, 500] width 94 height 12
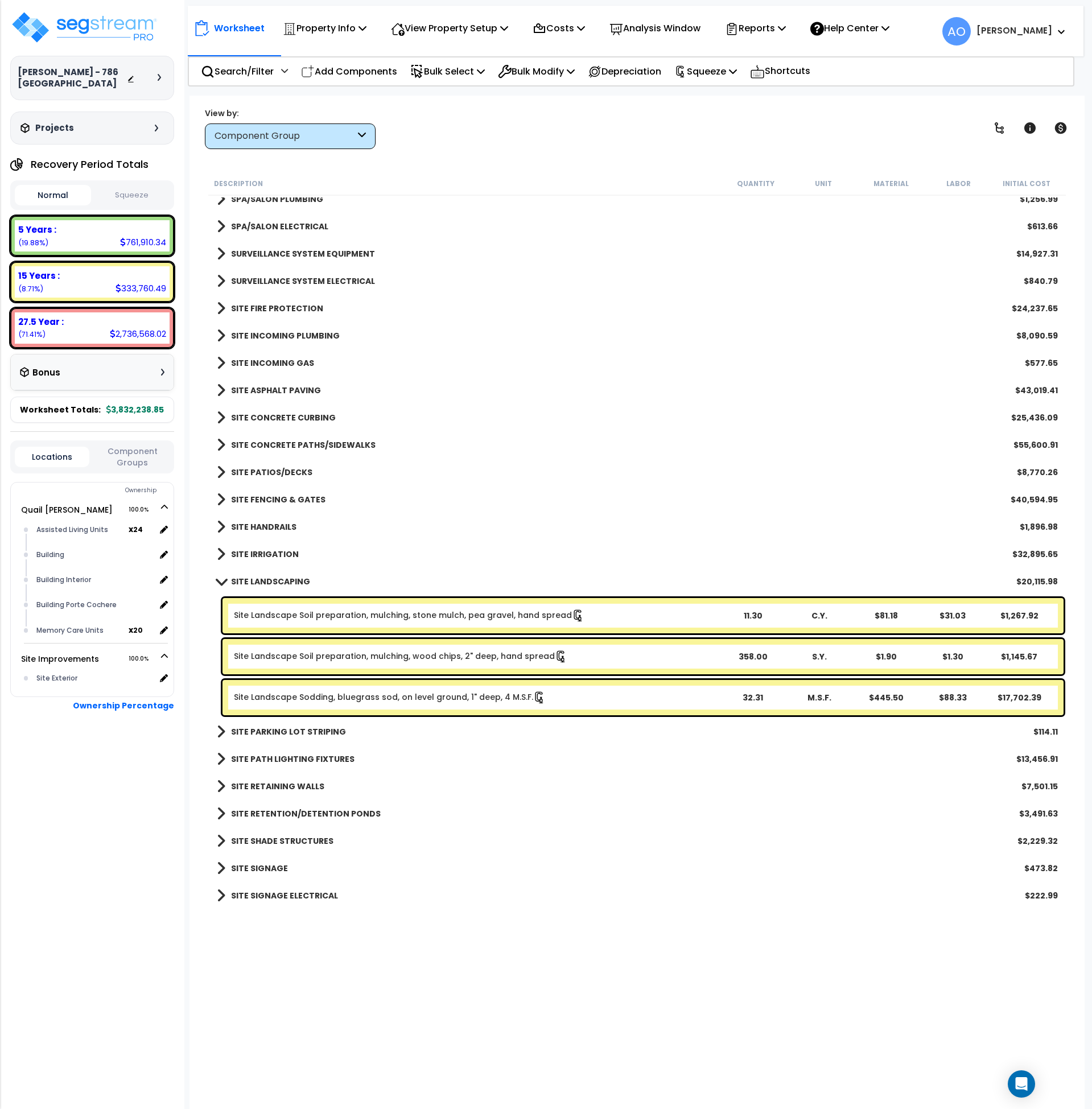
click at [281, 582] on b "SITE LANDSCAPING" at bounding box center [271, 581] width 79 height 12
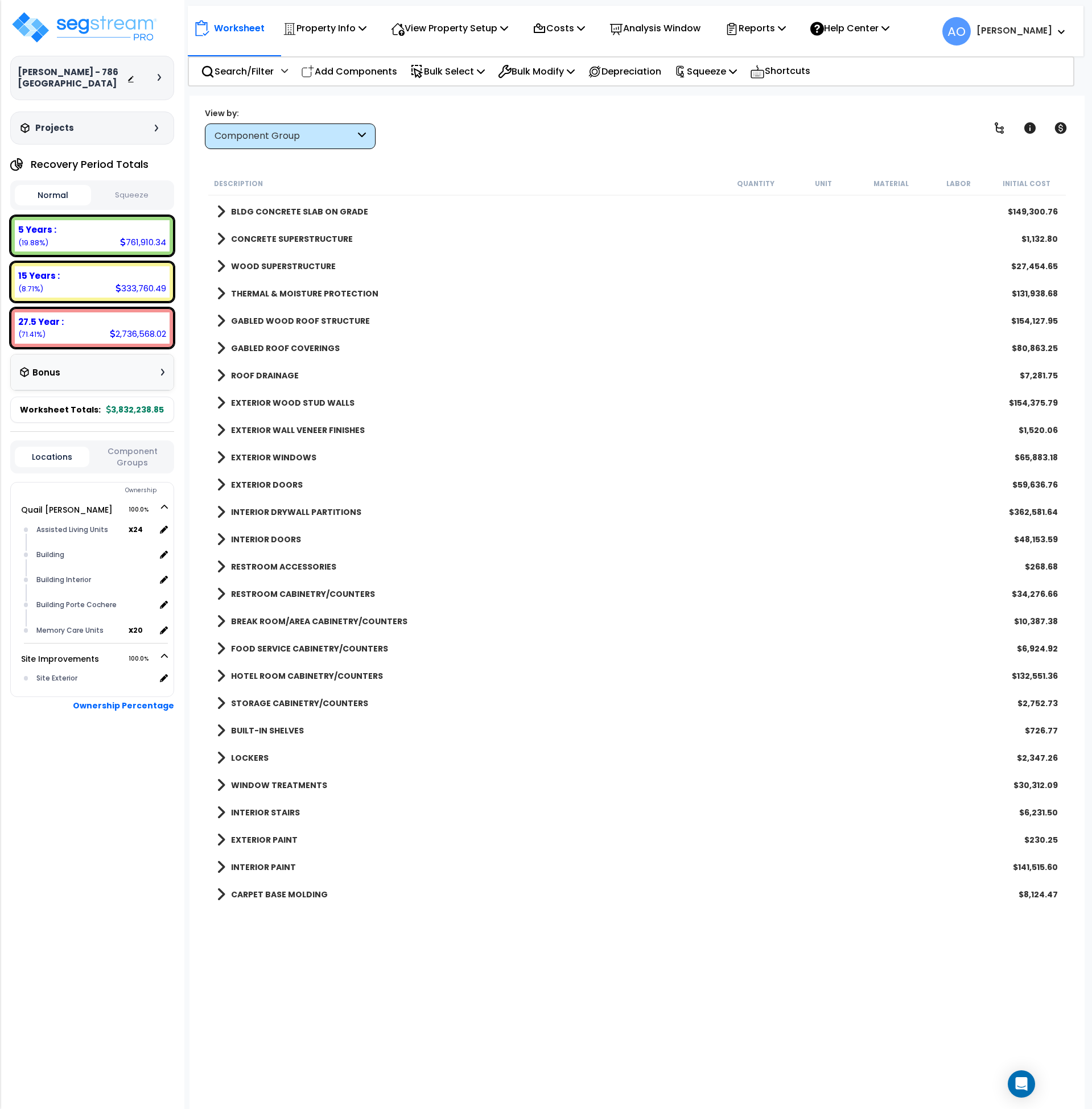
scroll to position [0, 0]
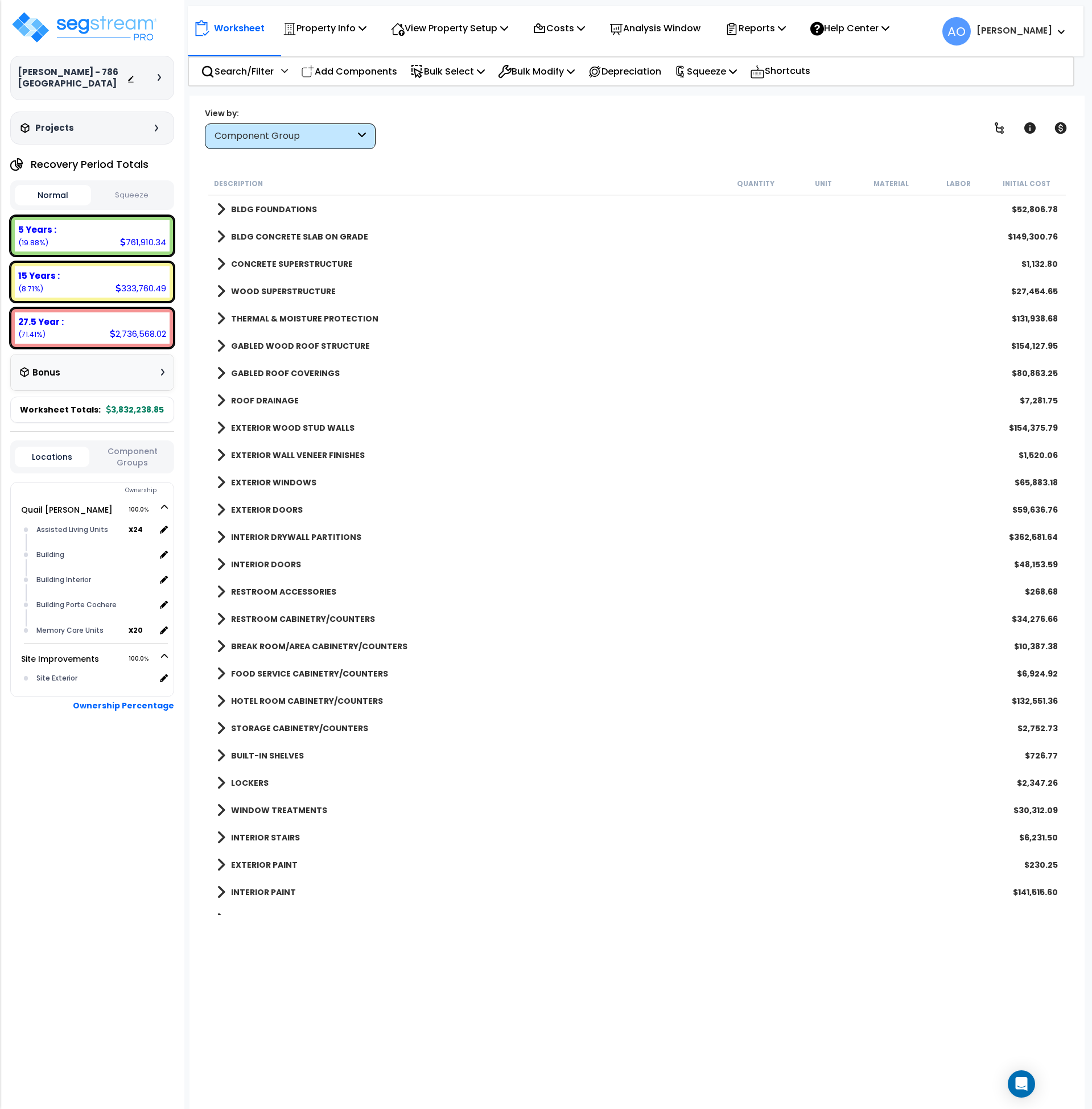
click at [278, 701] on b "HOTEL ROOM CABINETRY/COUNTERS" at bounding box center [307, 701] width 152 height 12
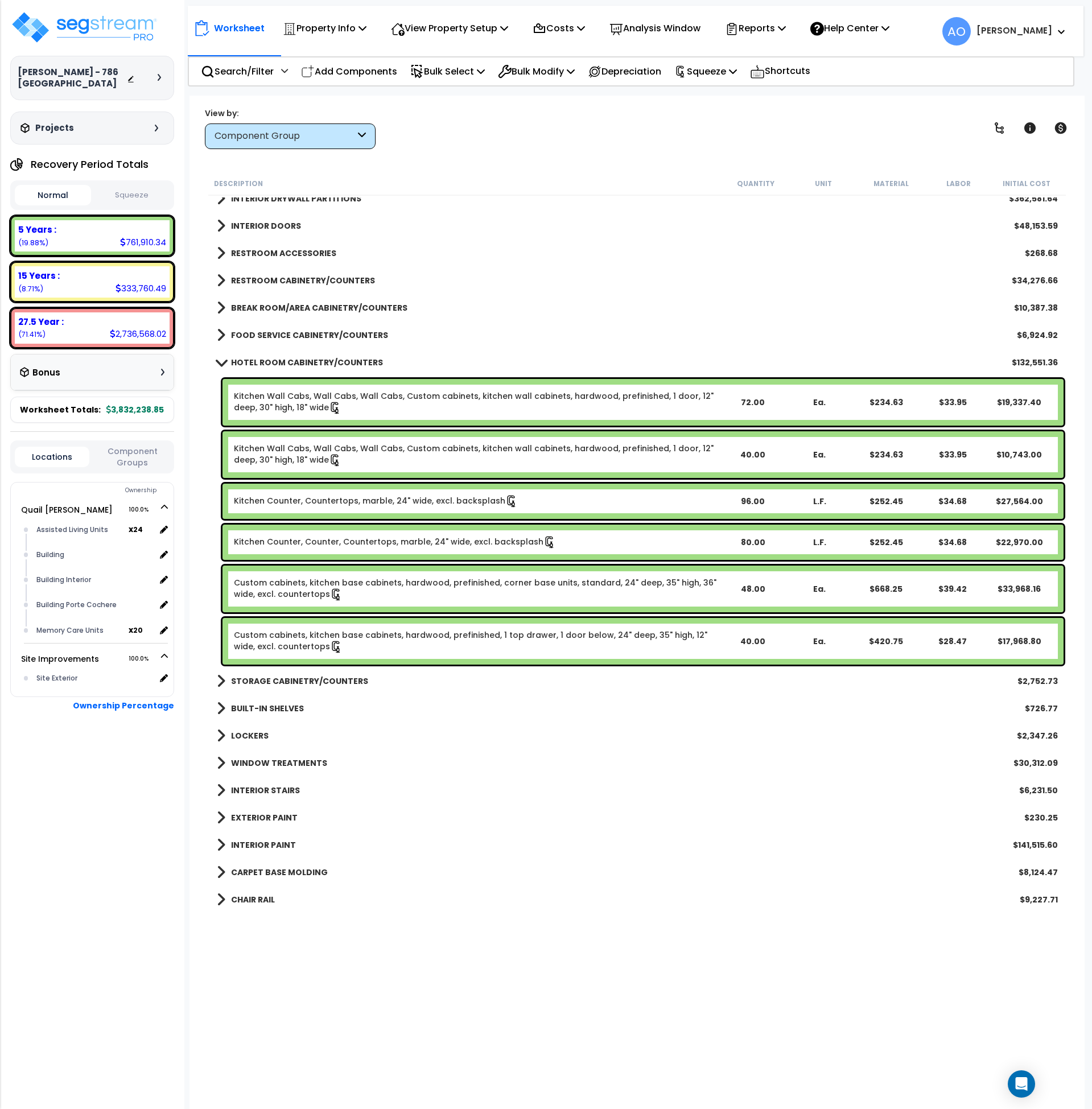
scroll to position [339, 0]
click at [263, 354] on link "HOTEL ROOM CABINETRY/COUNTERS" at bounding box center [300, 361] width 166 height 16
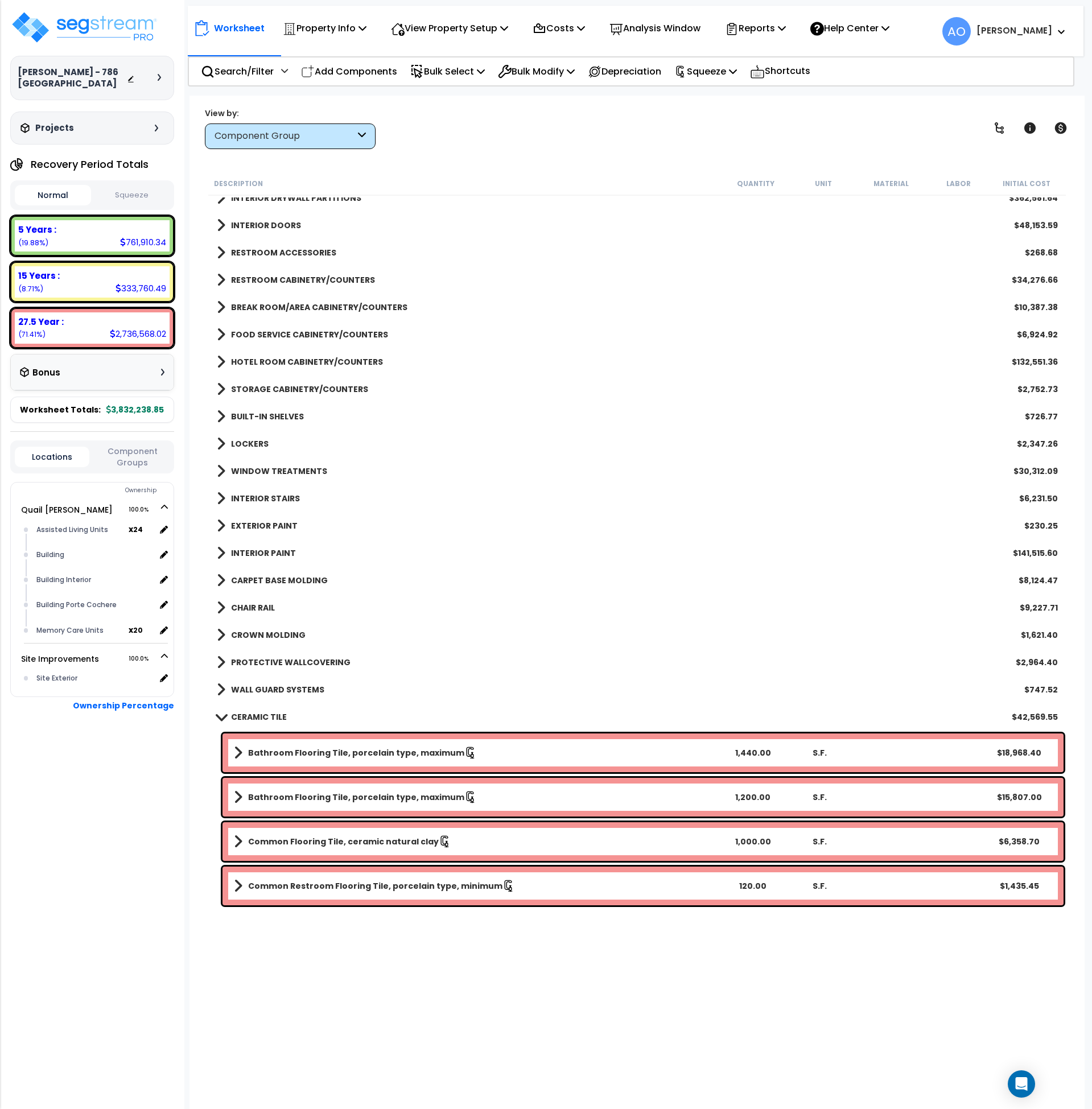
click at [299, 470] on b "WINDOW TREATMENTS" at bounding box center [279, 471] width 96 height 12
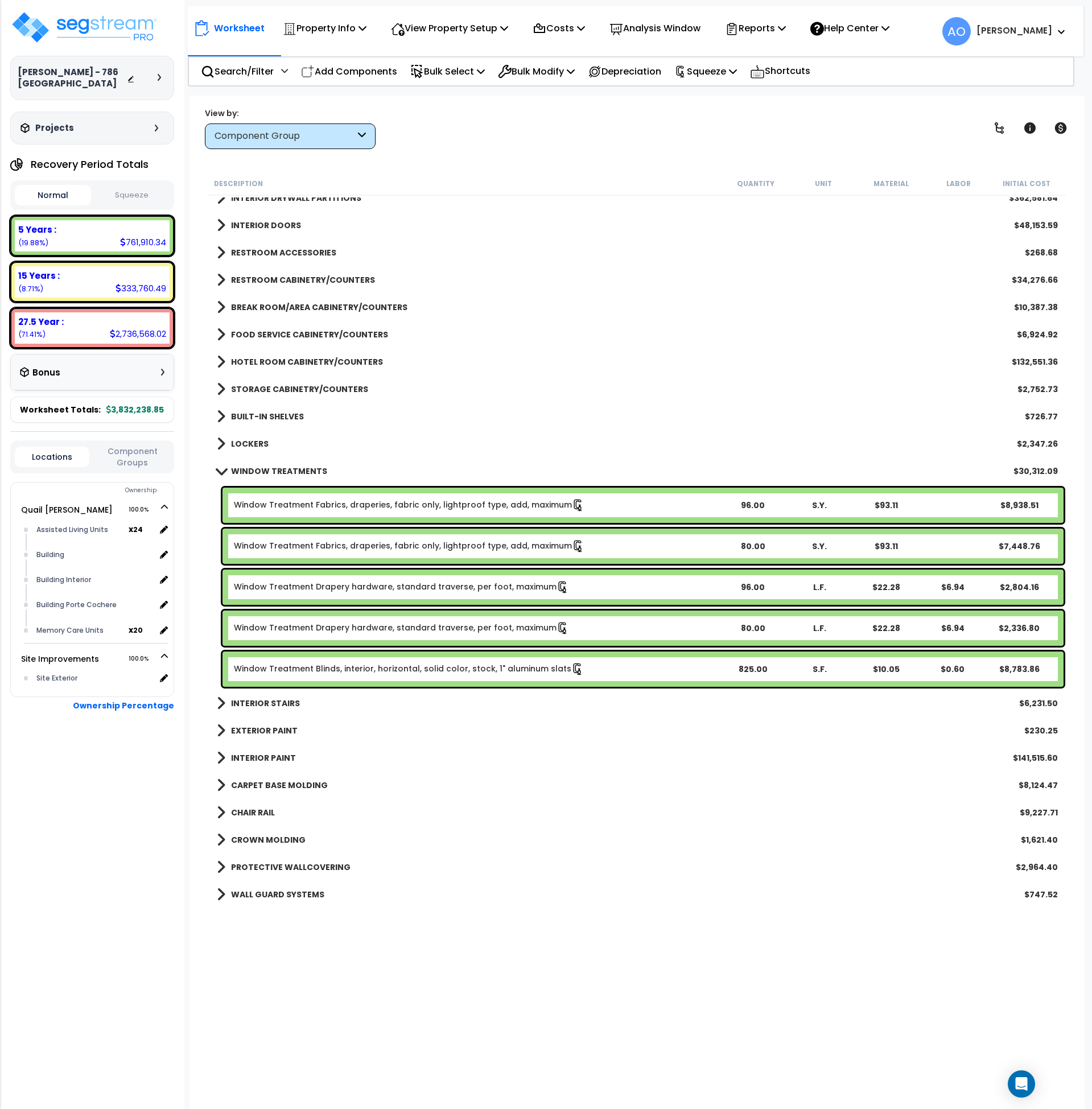
click at [300, 470] on b "WINDOW TREATMENTS" at bounding box center [279, 471] width 96 height 12
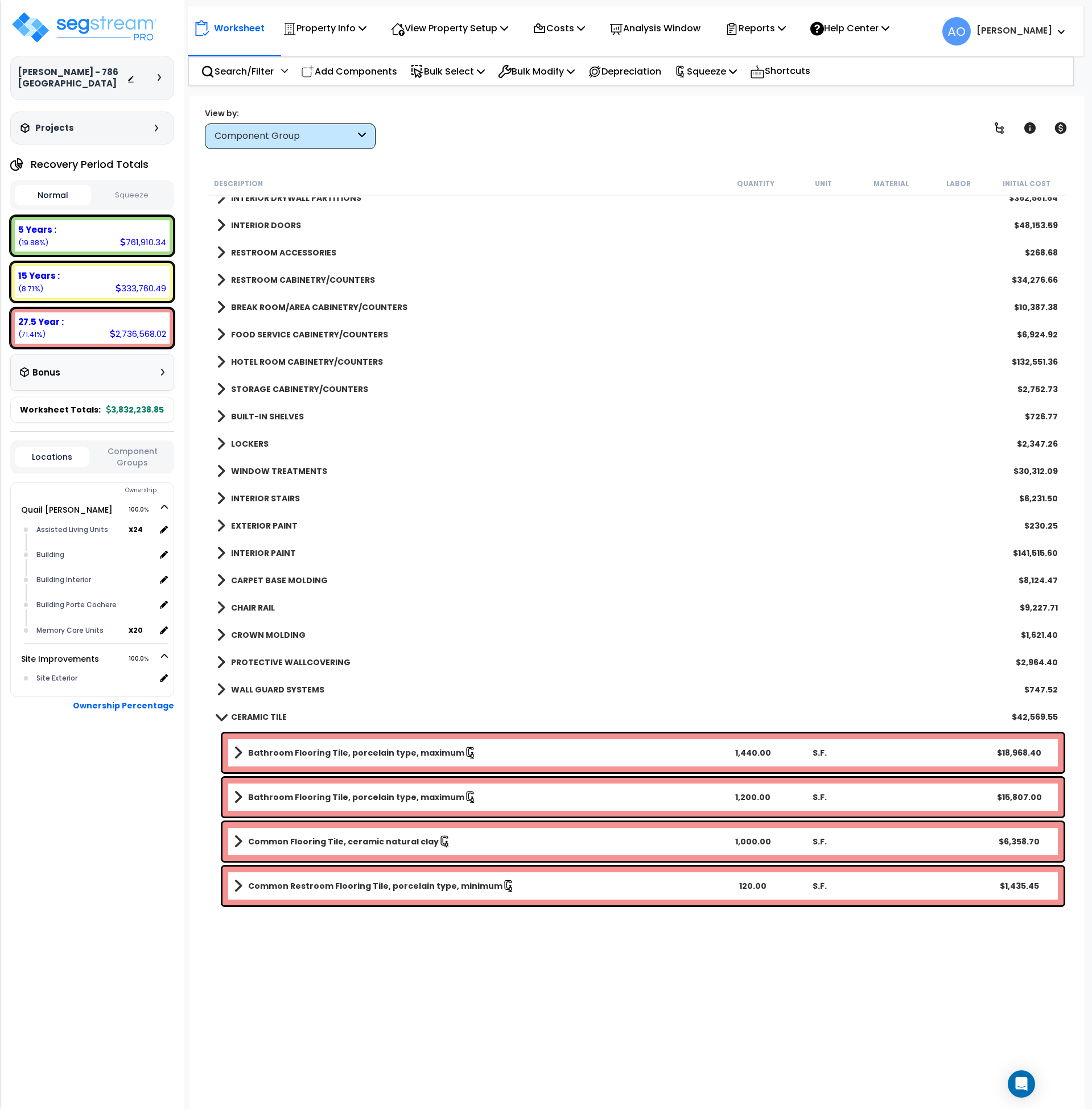
click at [303, 577] on b "CARPET BASE MOLDING" at bounding box center [279, 580] width 97 height 12
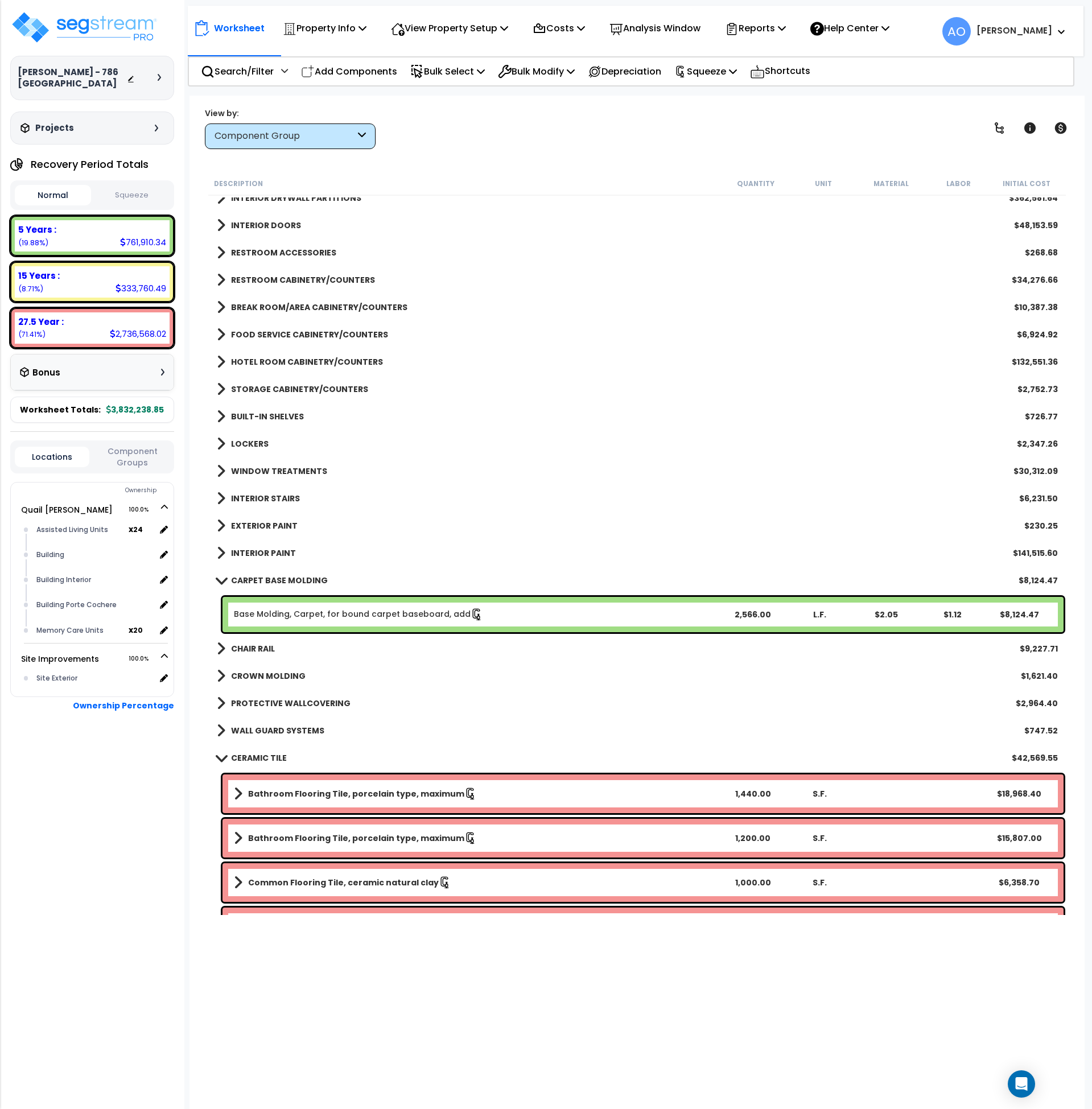
click at [303, 577] on b "CARPET BASE MOLDING" at bounding box center [279, 580] width 97 height 12
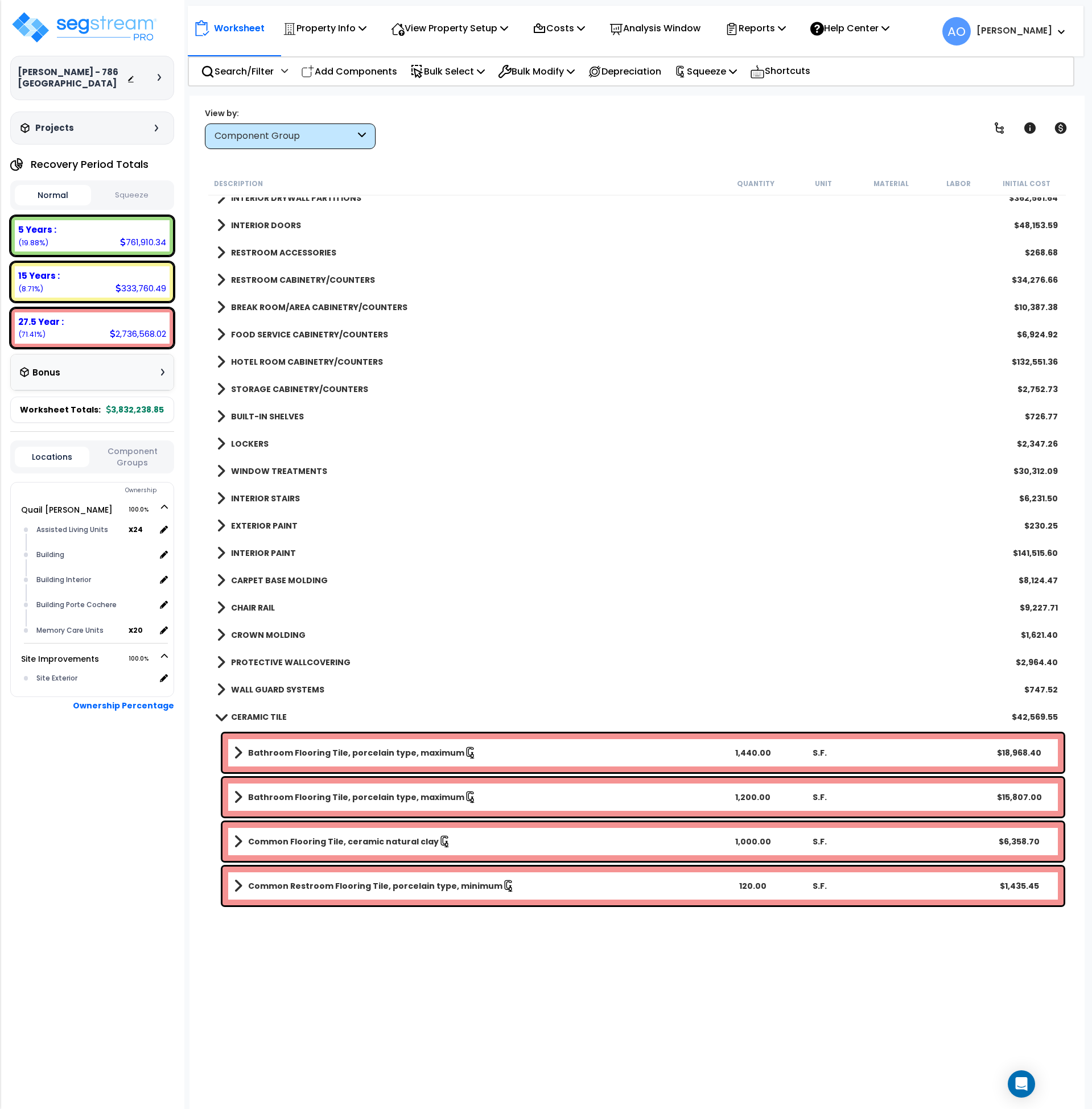
click at [266, 714] on b "CERAMIC TILE" at bounding box center [259, 717] width 56 height 12
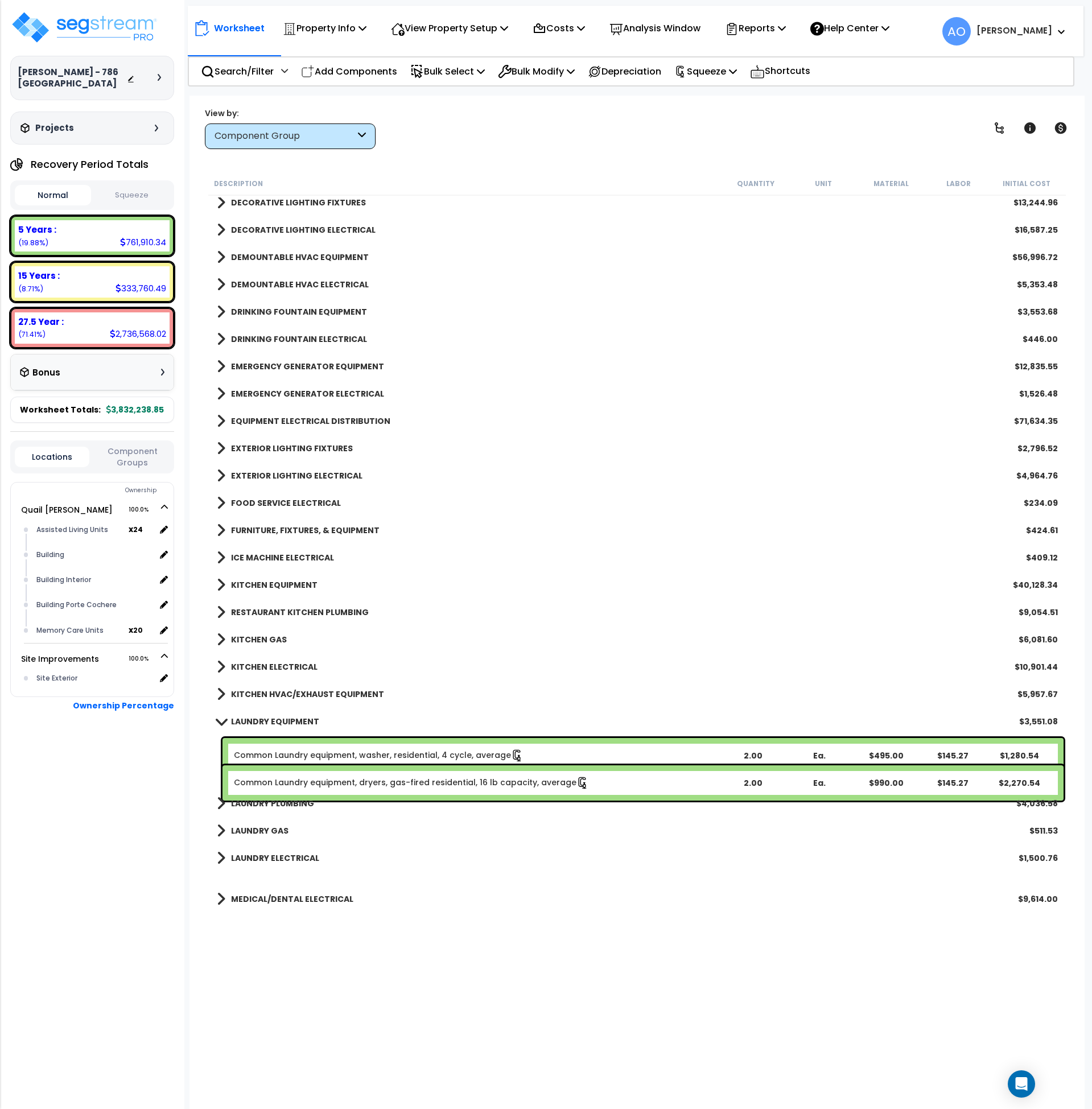
scroll to position [2032, 0]
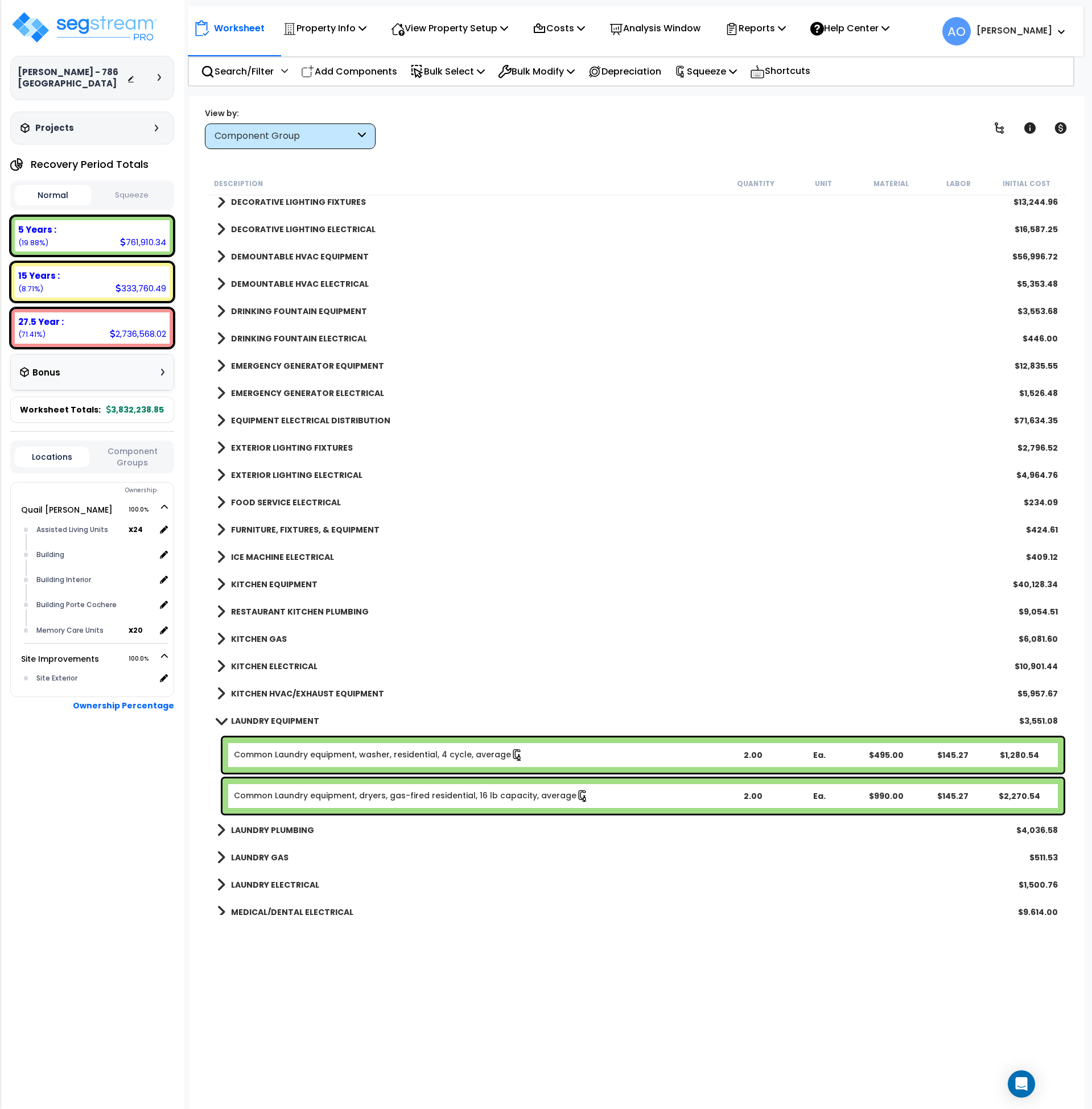
click at [132, 196] on button "Squeeze" at bounding box center [132, 196] width 76 height 20
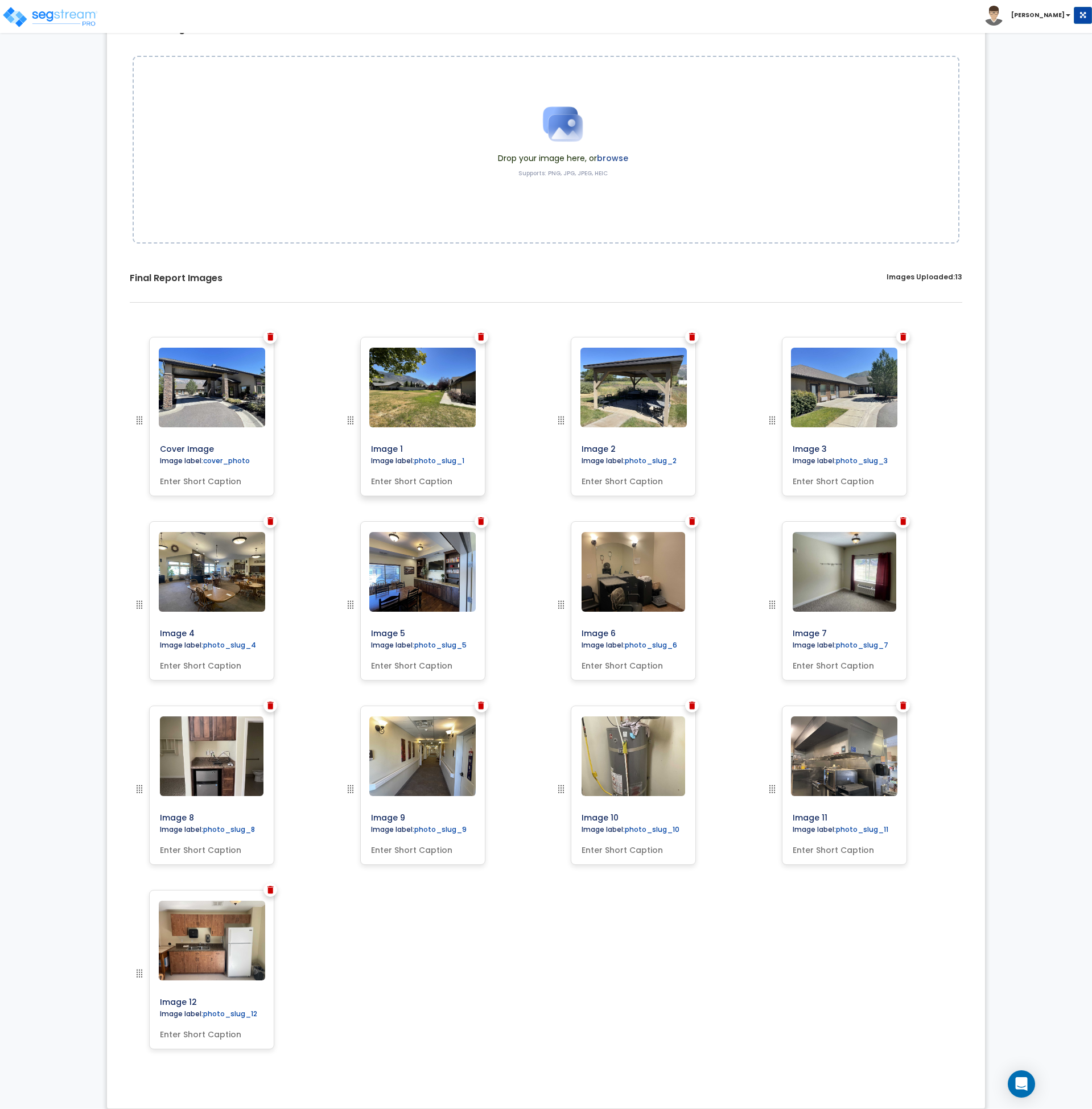
scroll to position [128, 0]
